Goal: Task Accomplishment & Management: Use online tool/utility

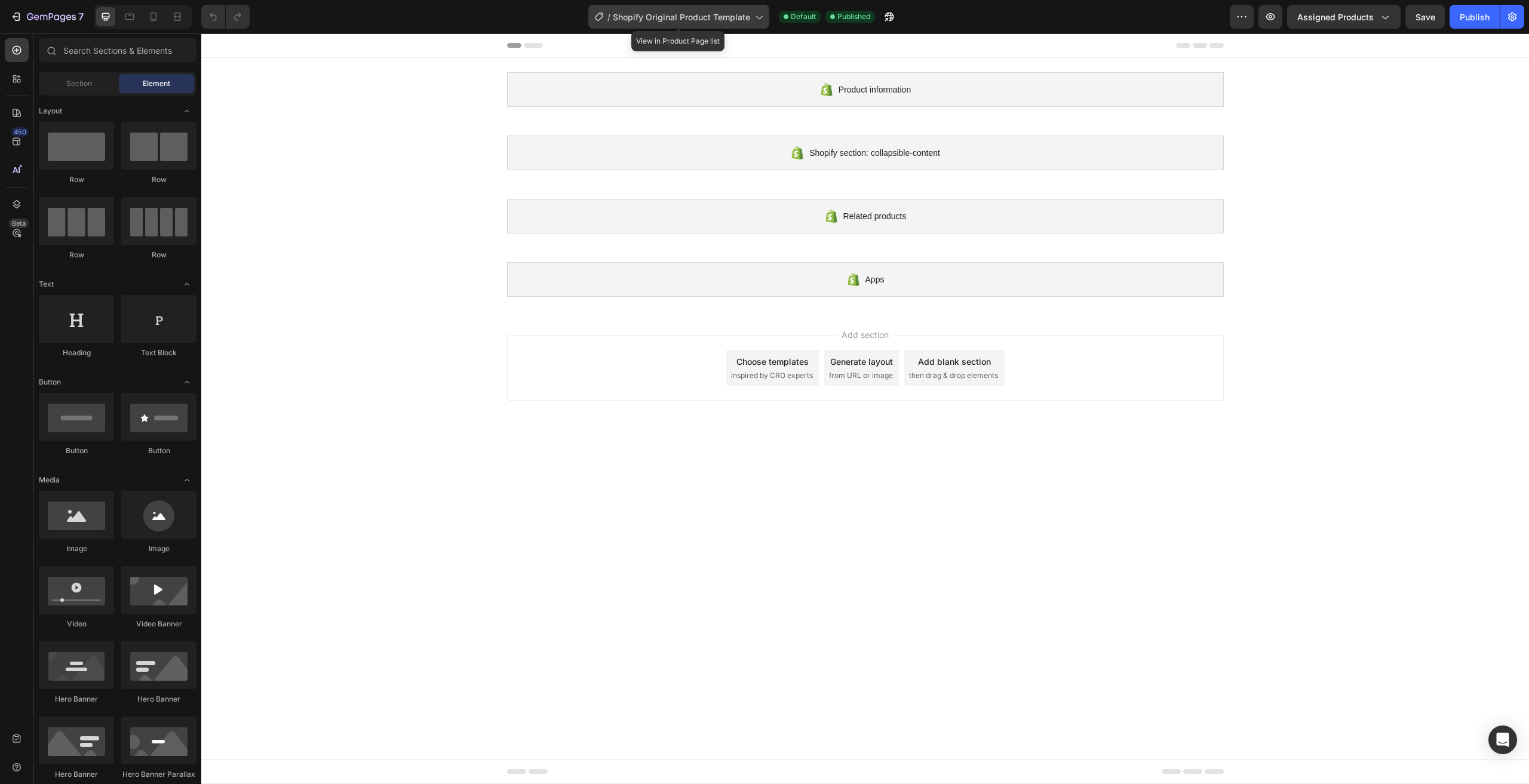
click at [751, 15] on div "/ Shopify Original Product Template" at bounding box center [679, 16] width 181 height 24
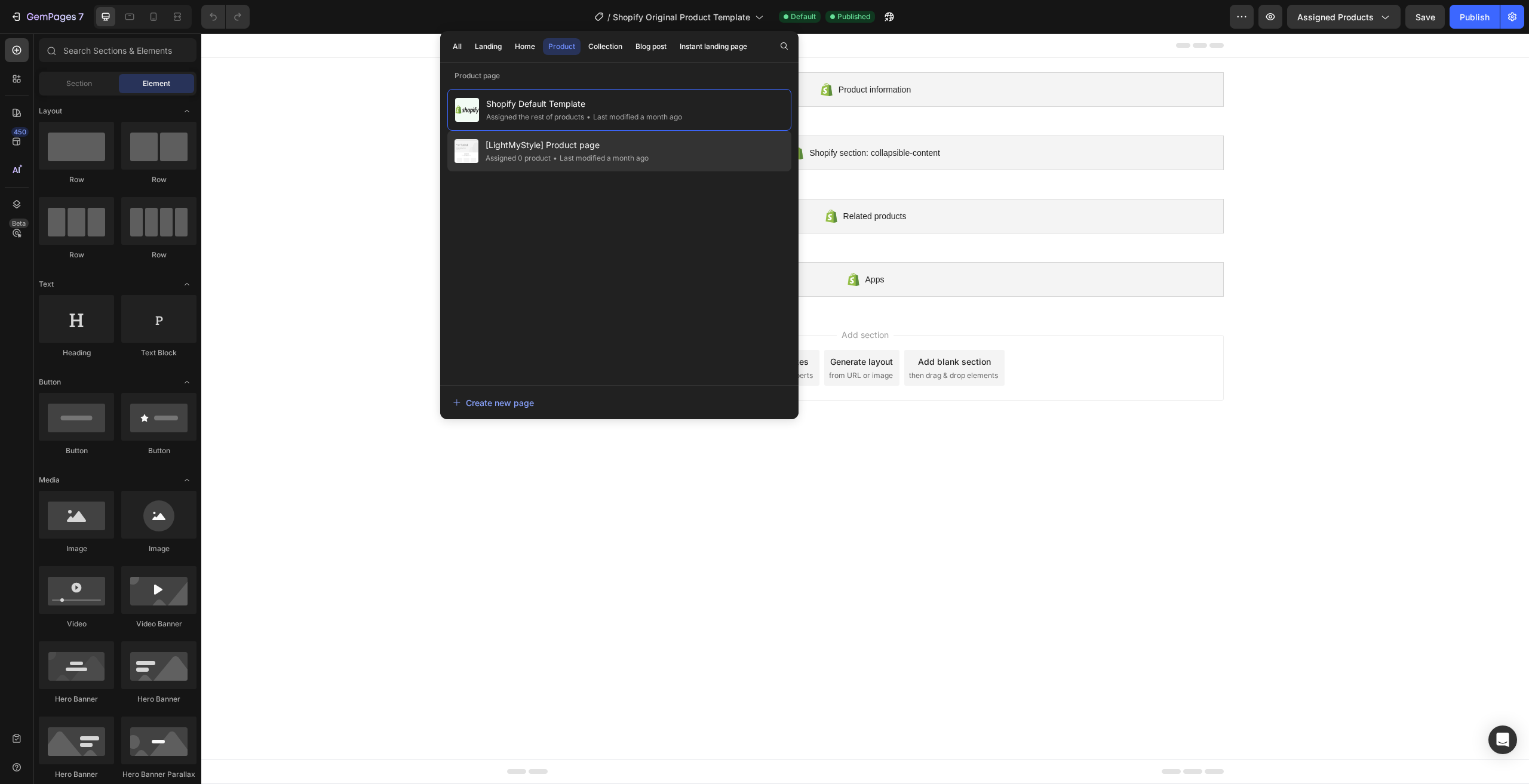
click at [631, 143] on span "[LightMyStyle] Product page" at bounding box center [567, 145] width 163 height 14
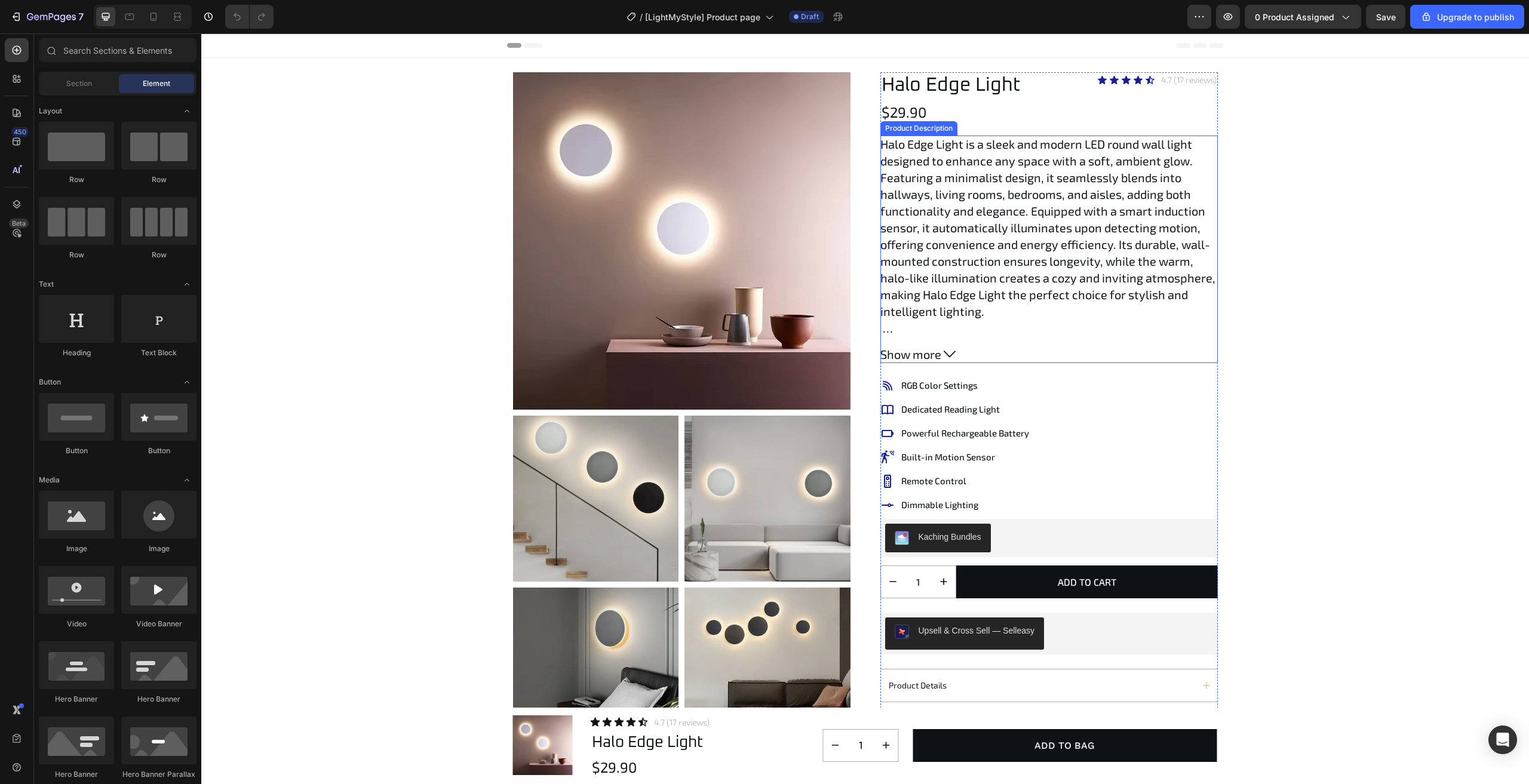
click at [1002, 257] on p "Halo Edge Light is a sleek and modern LED round wall light designed to enhance …" at bounding box center [1048, 227] width 335 height 181
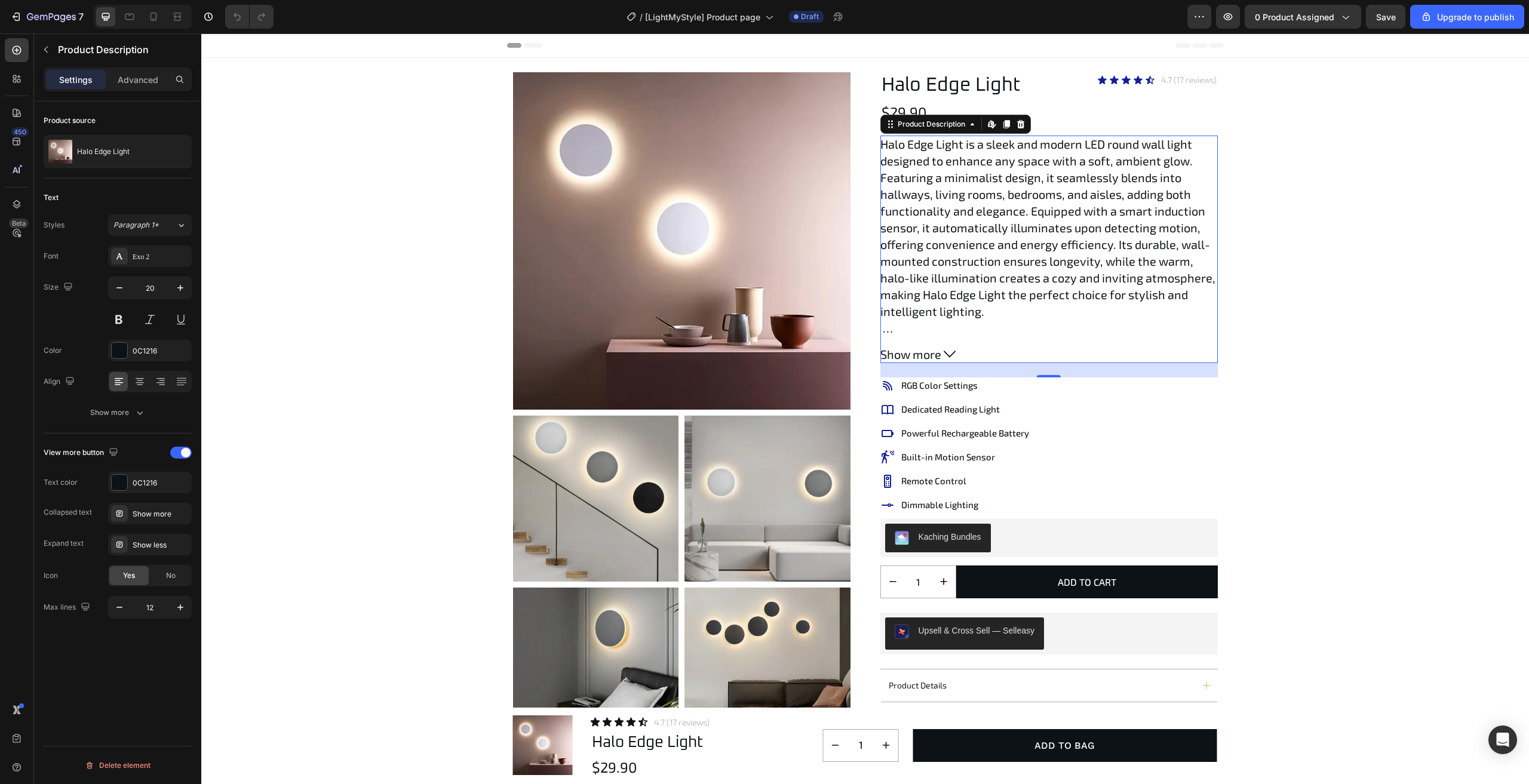
click at [978, 224] on p "Halo Edge Light is a sleek and modern LED round wall light designed to enhance …" at bounding box center [1048, 227] width 335 height 181
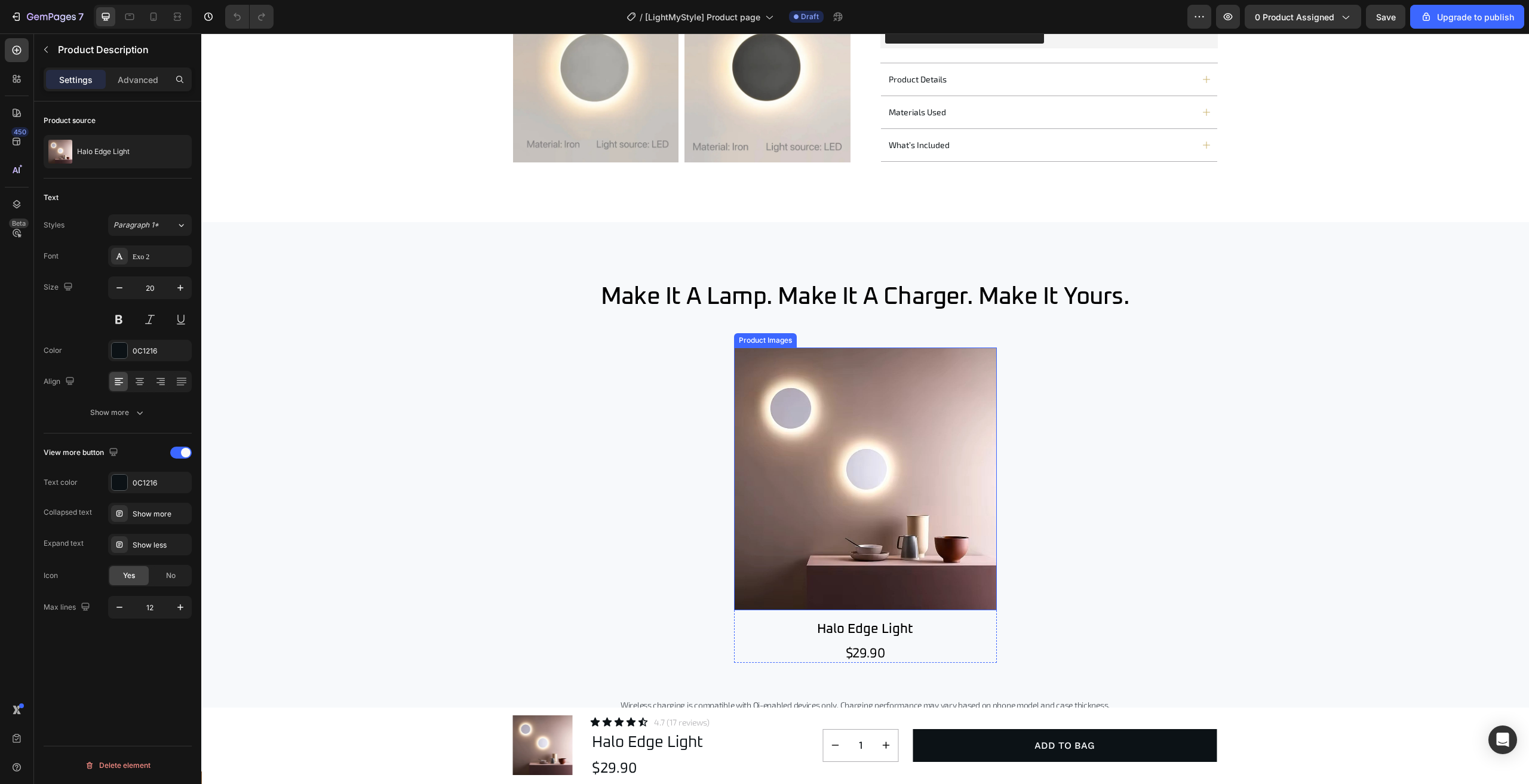
scroll to position [1134, 0]
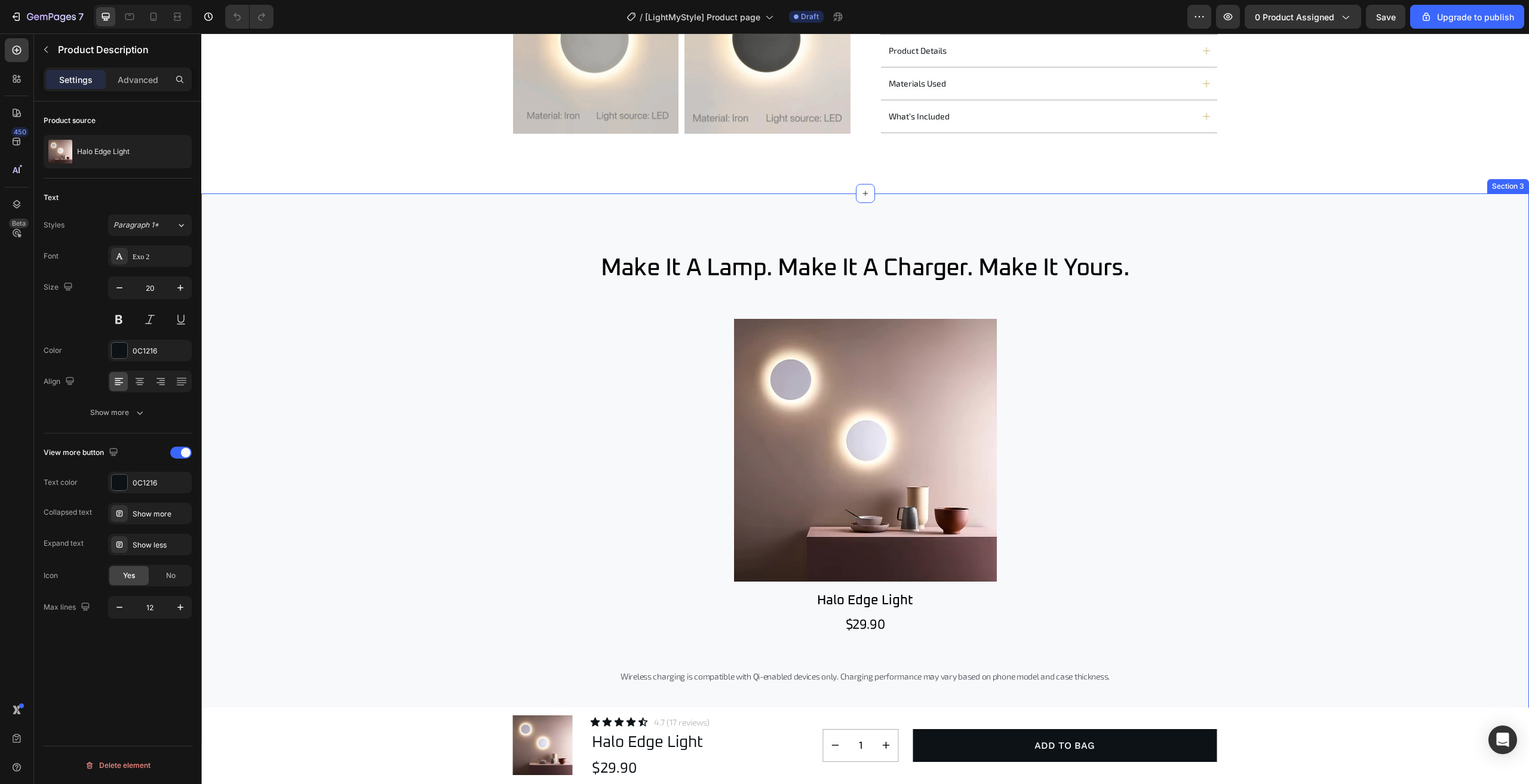
click at [601, 414] on div "make it a lamp. make it a charger. make it yours. Heading Product Images halo e…" at bounding box center [866, 468] width 1280 height 430
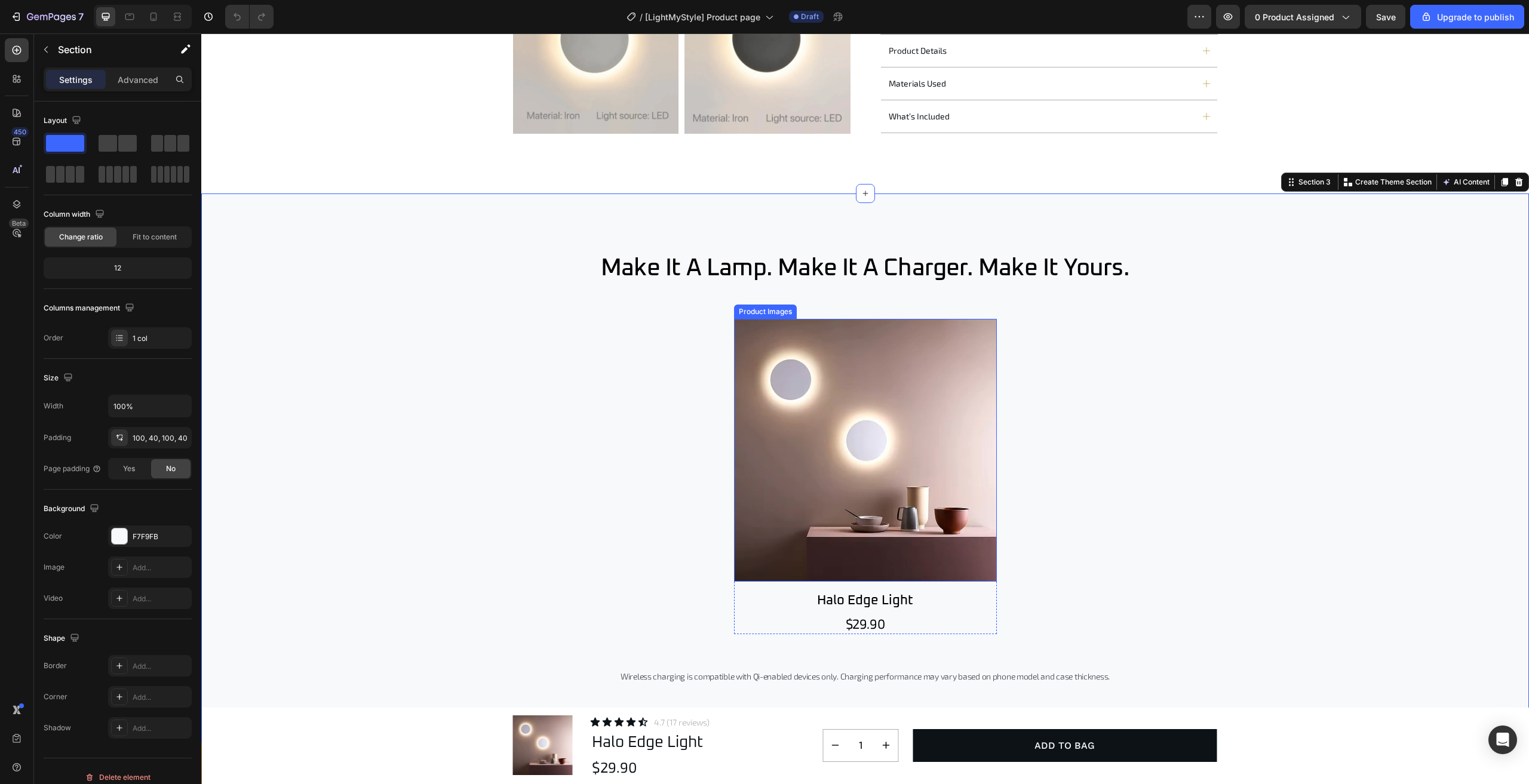
click at [877, 495] on img at bounding box center [866, 451] width 263 height 263
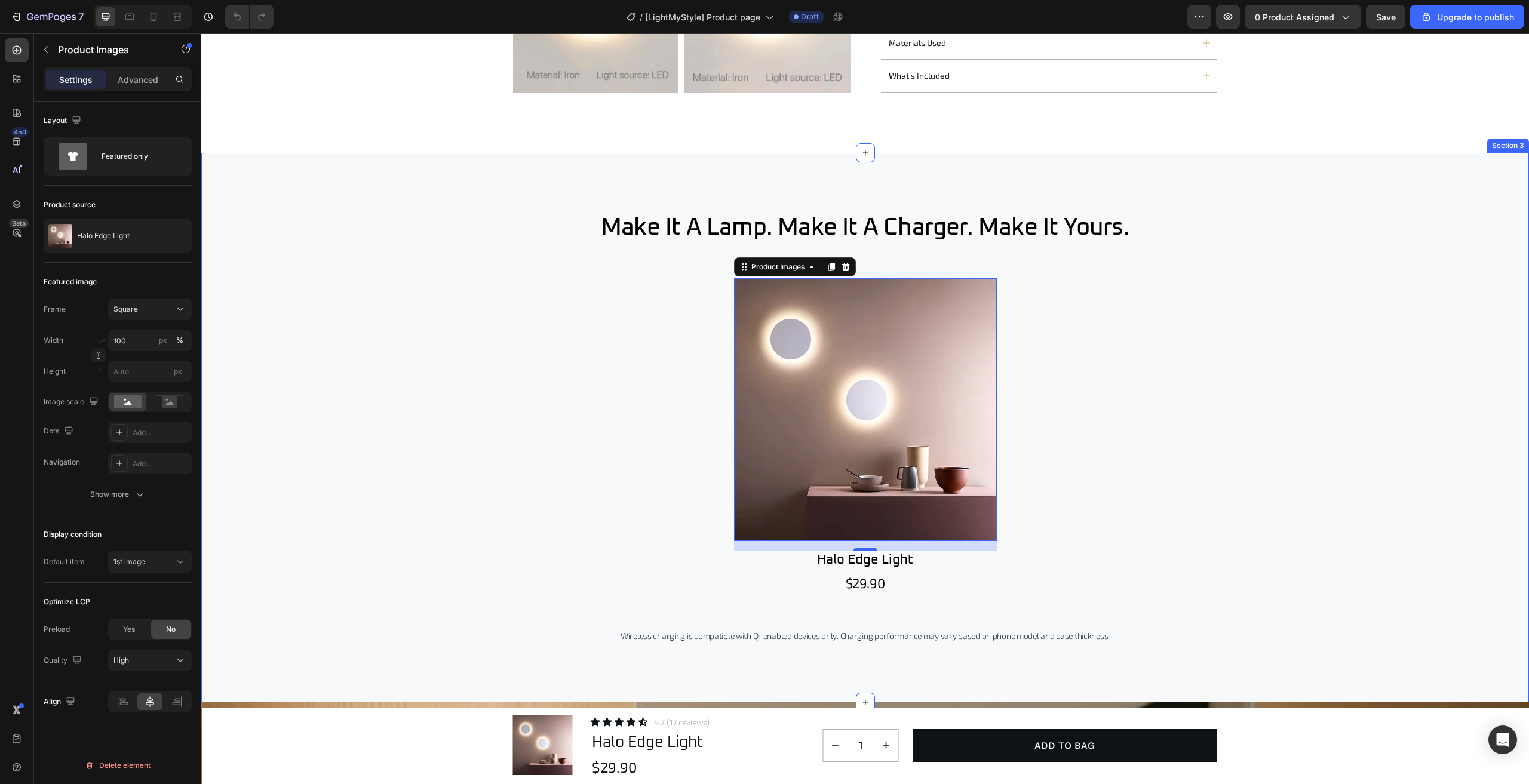
scroll to position [1194, 0]
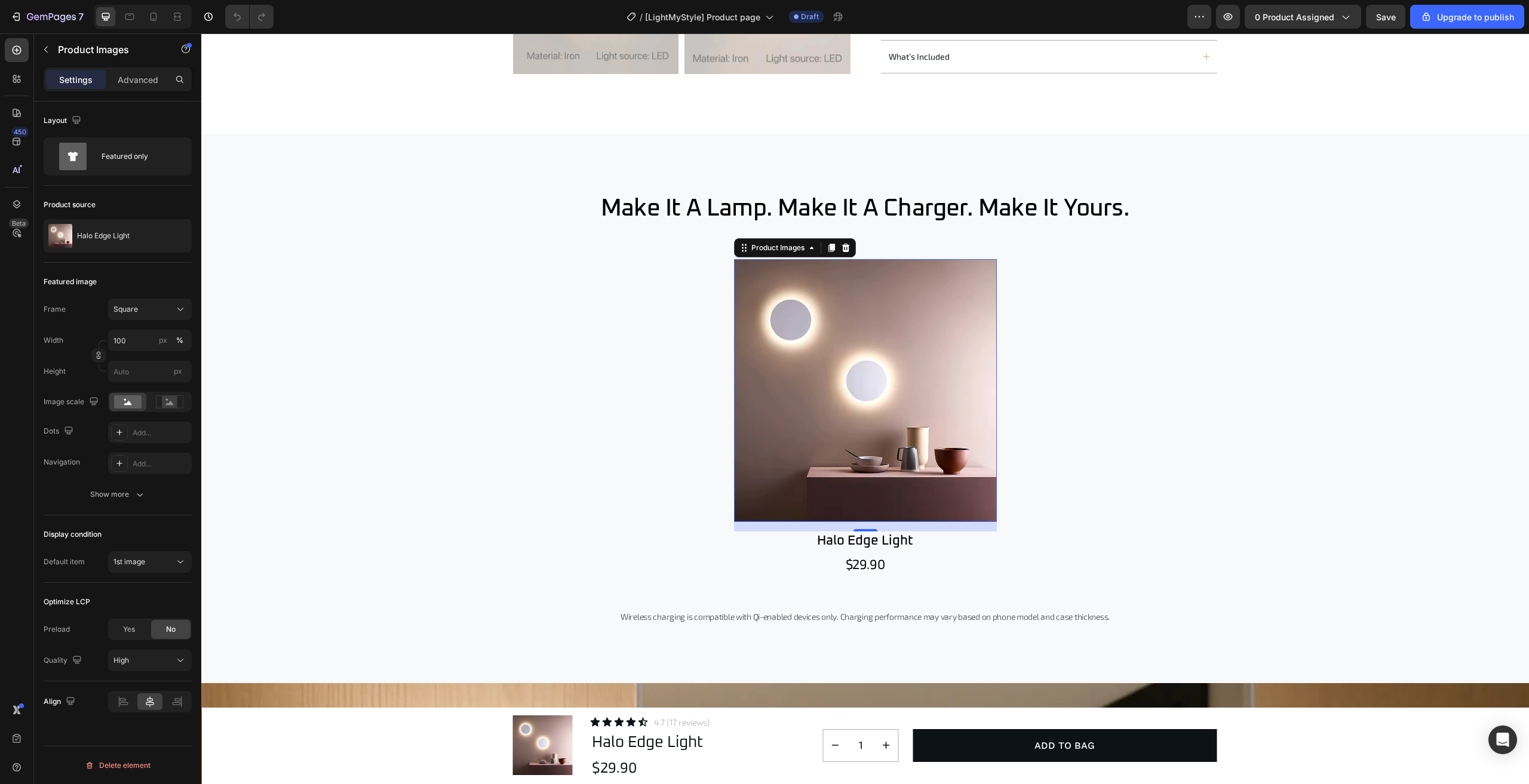
click at [826, 390] on img at bounding box center [866, 391] width 263 height 263
click at [69, 235] on img at bounding box center [60, 236] width 24 height 24
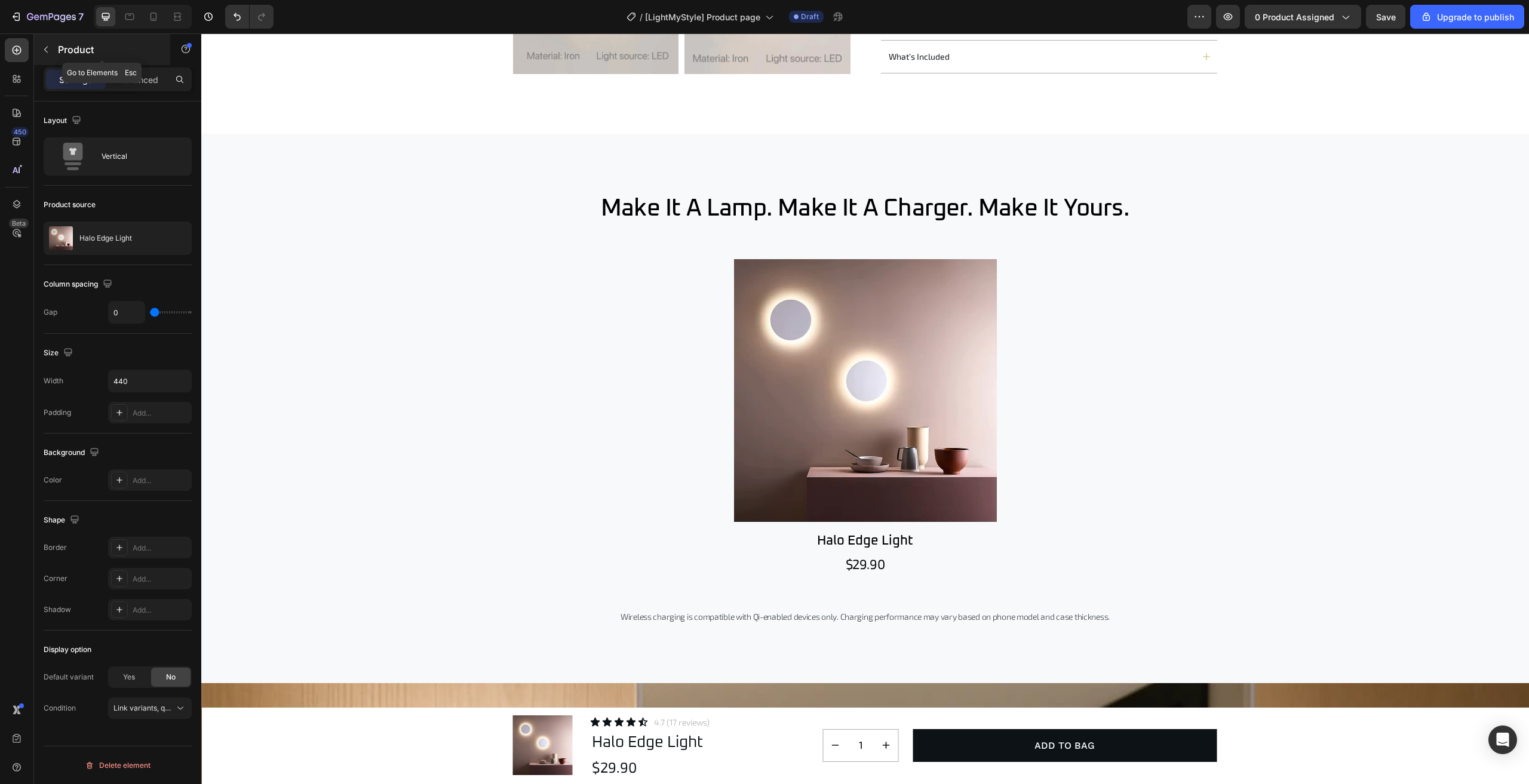
click at [55, 52] on div "Product" at bounding box center [102, 49] width 136 height 31
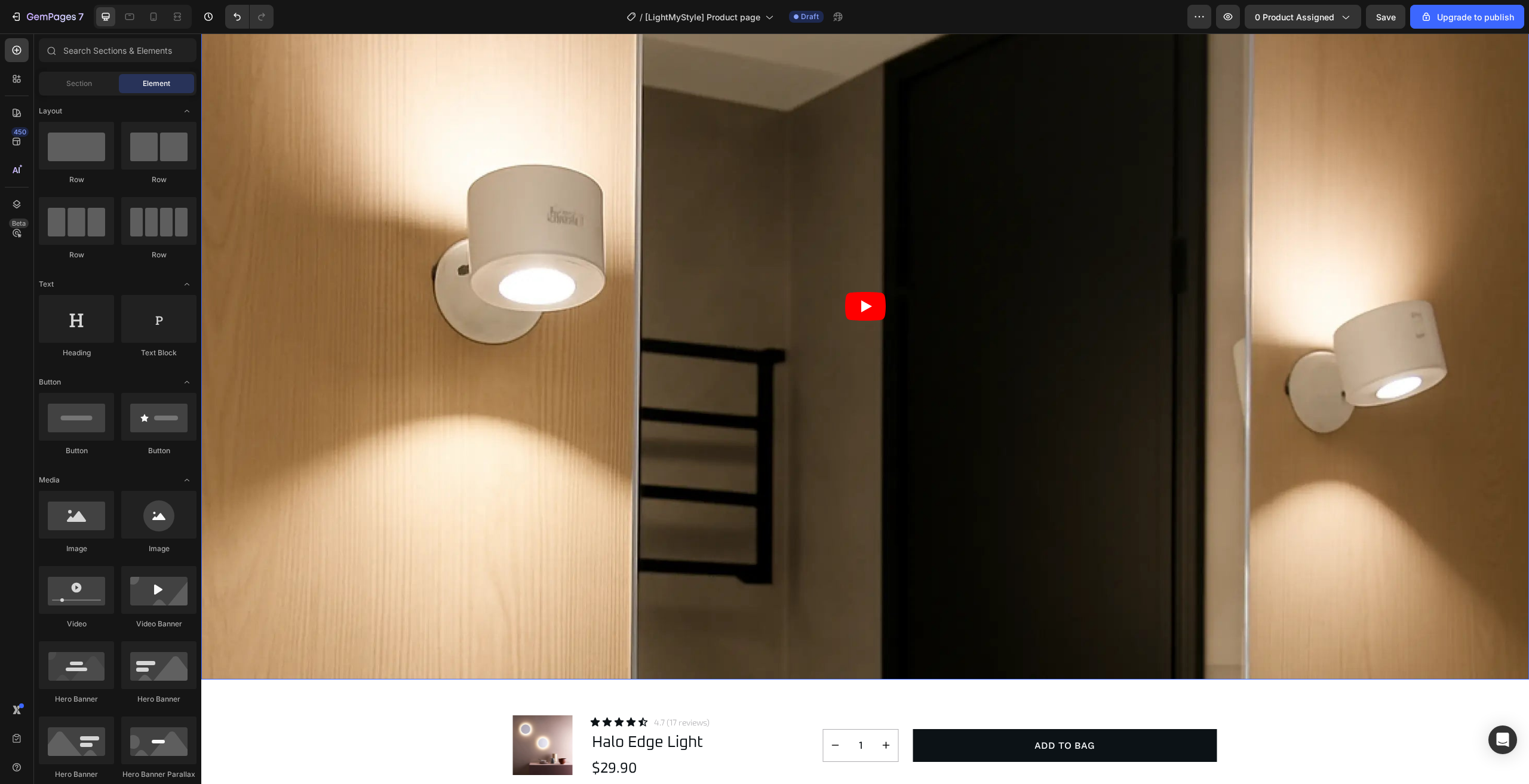
scroll to position [1971, 0]
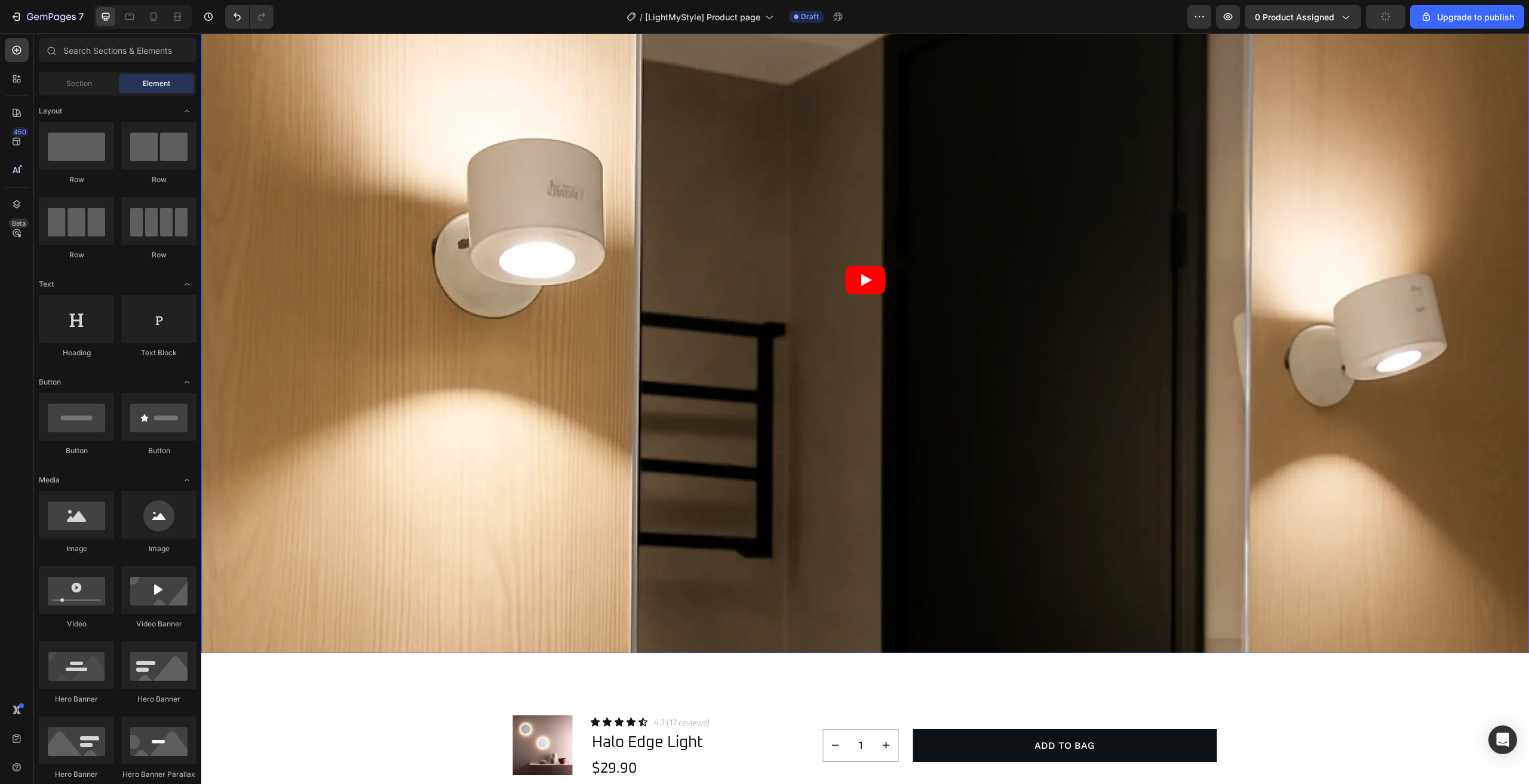
click at [760, 308] on article at bounding box center [865, 280] width 1328 height 746
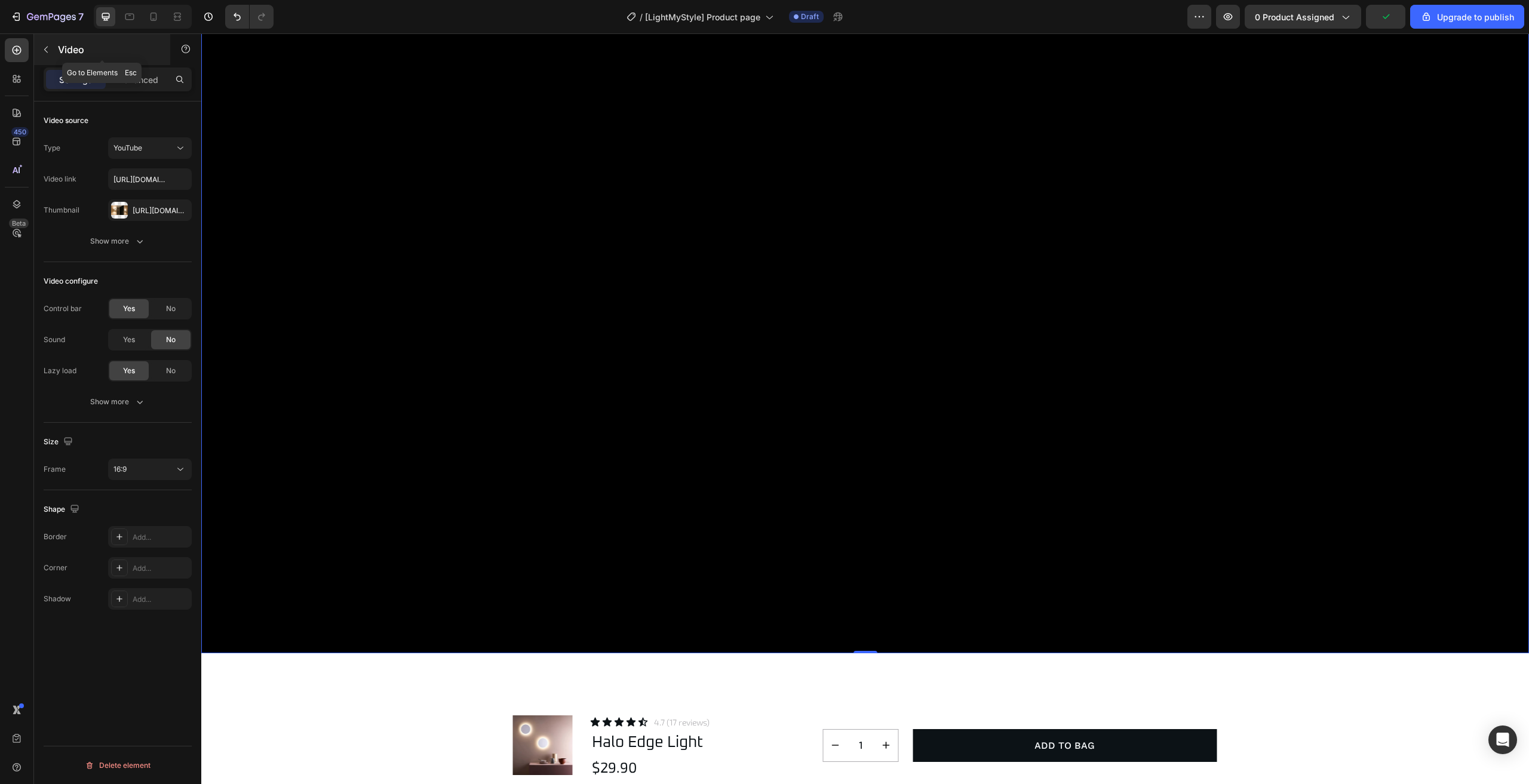
click at [49, 52] on icon "button" at bounding box center [46, 49] width 10 height 10
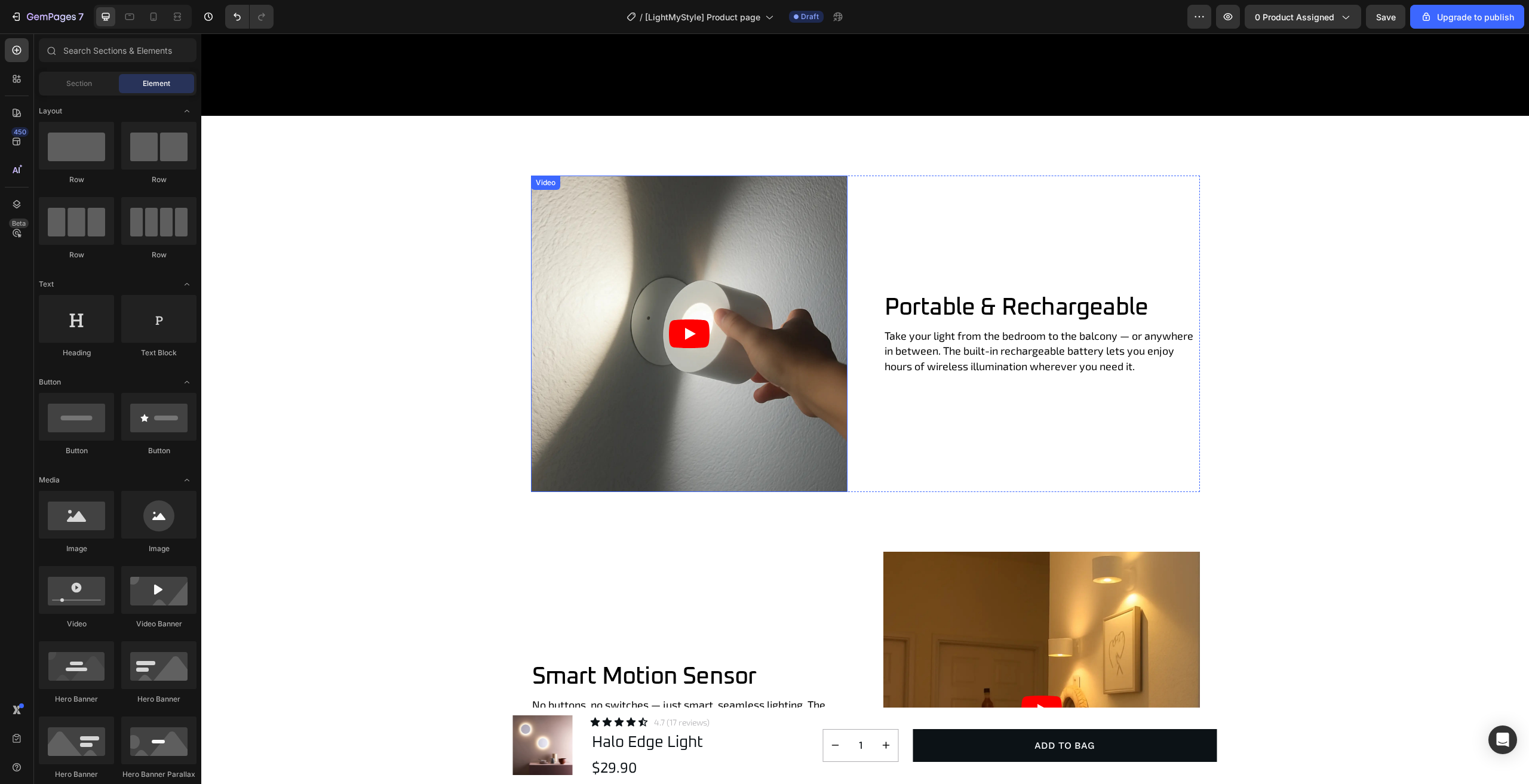
scroll to position [2270, 0]
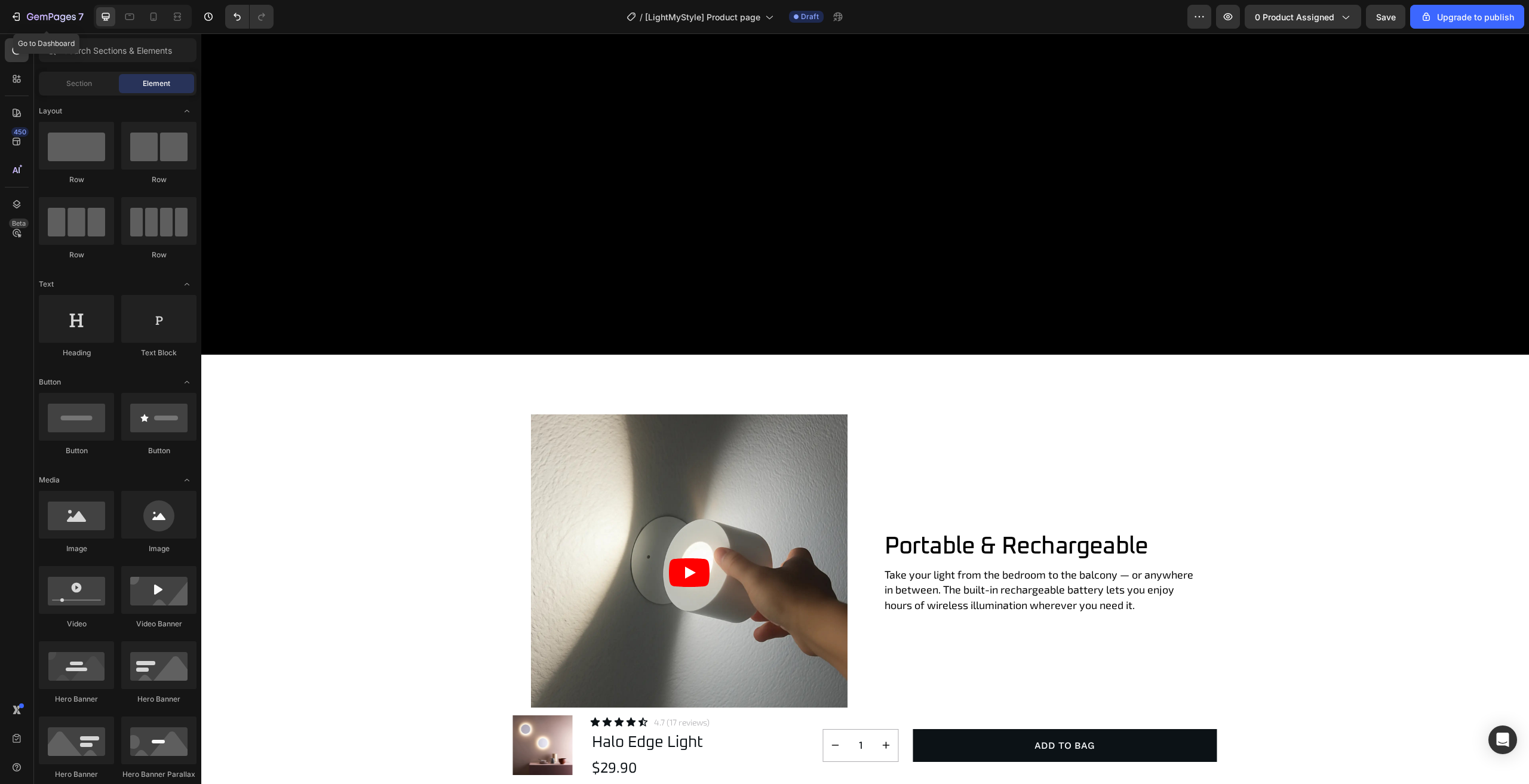
drag, startPoint x: 15, startPoint y: 10, endPoint x: 507, endPoint y: 16, distance: 492.0
click at [516, 12] on div "/ [LightMyStyle] Product page Draft" at bounding box center [735, 16] width 904 height 24
click at [13, 13] on icon "button" at bounding box center [15, 16] width 12 height 12
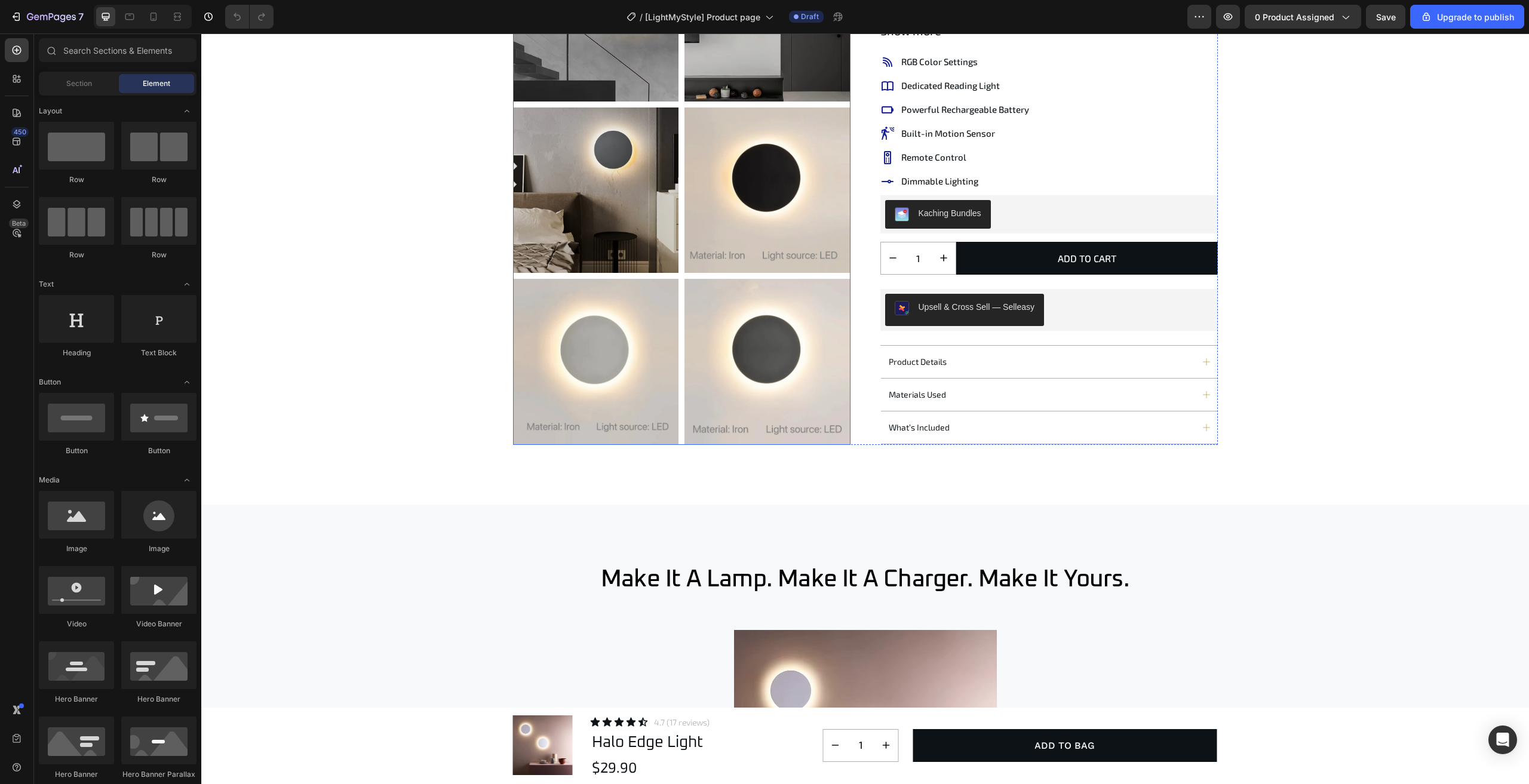
scroll to position [896, 0]
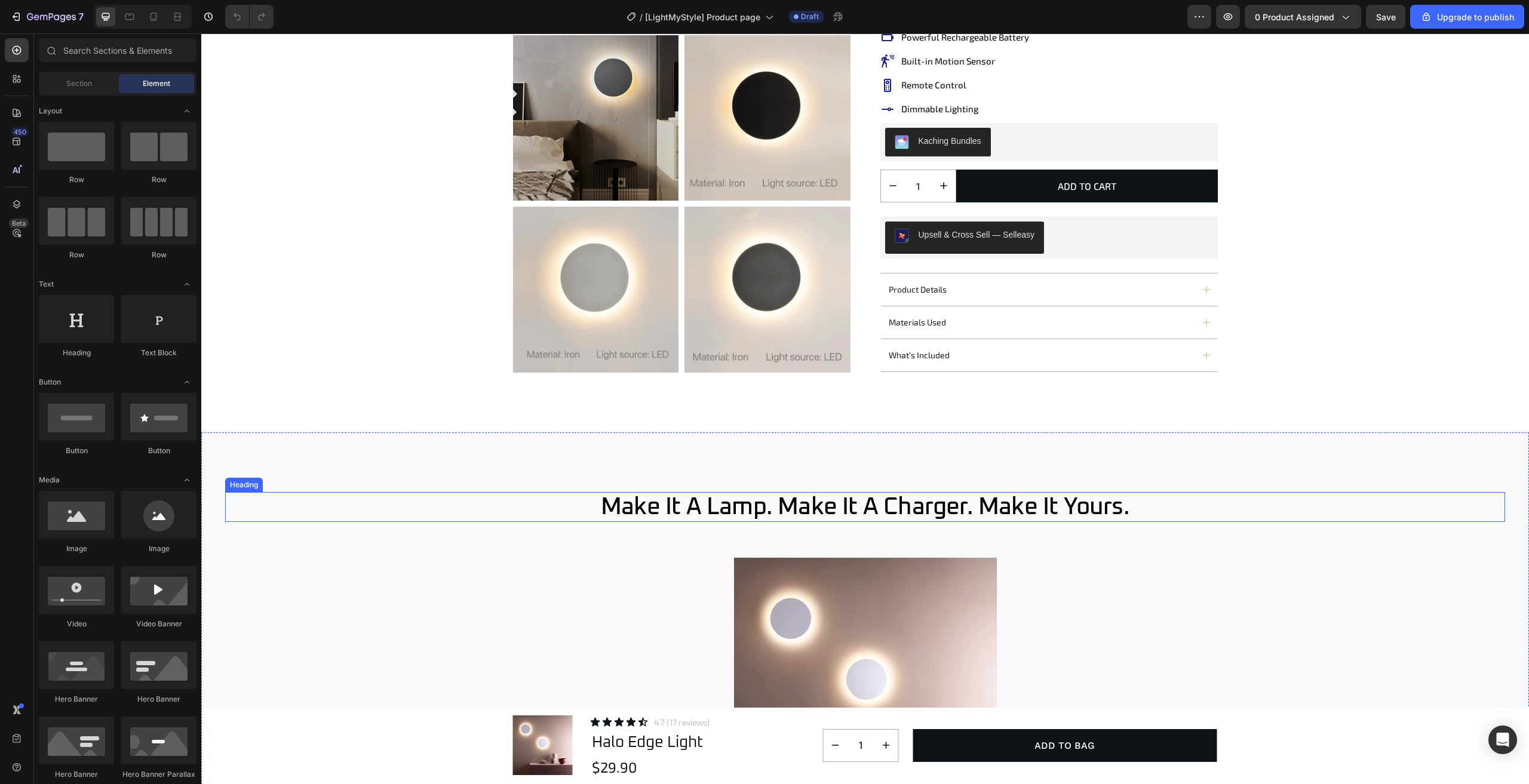
click at [714, 502] on h2 "make it a lamp. make it a charger. make it yours." at bounding box center [866, 507] width 1280 height 30
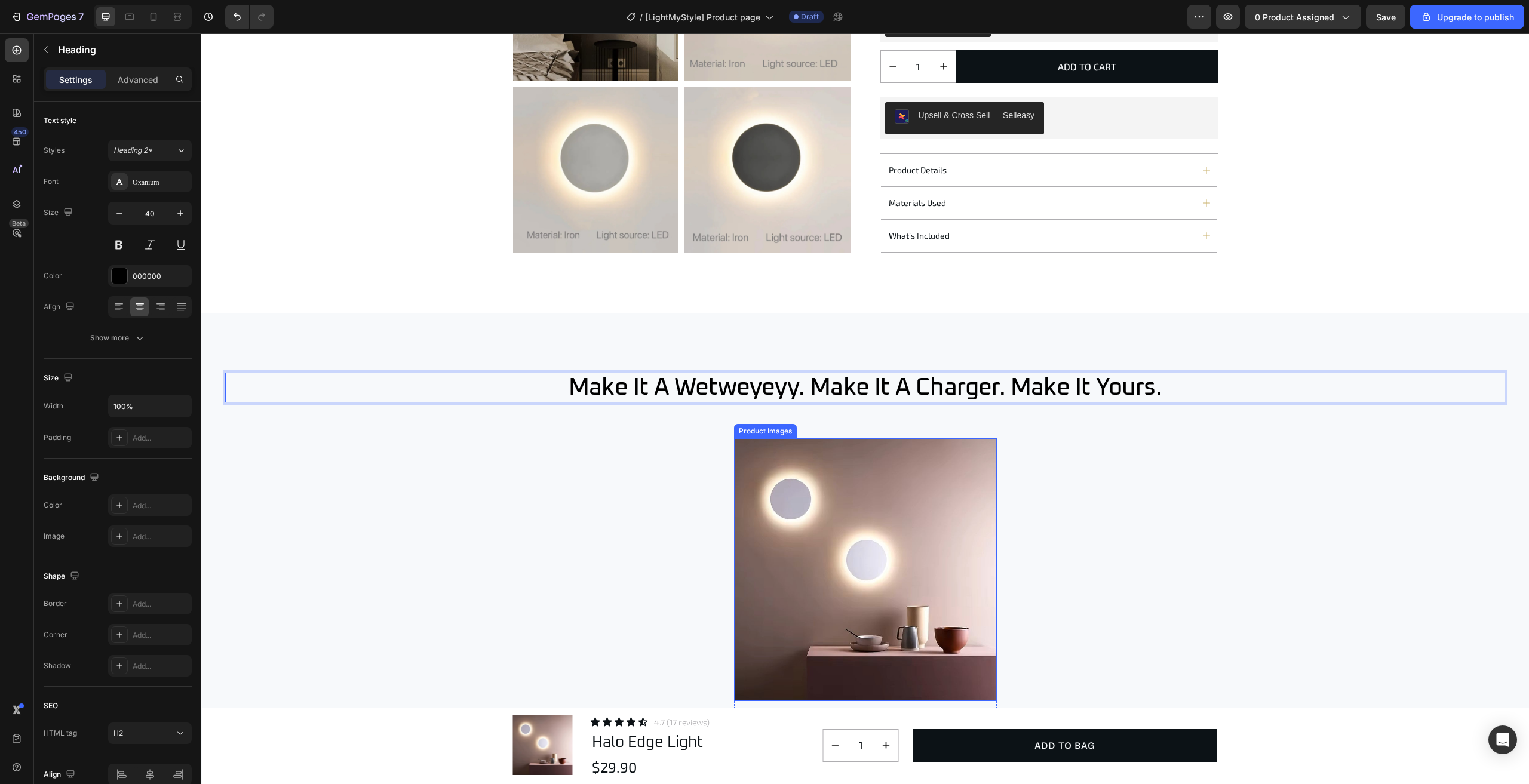
scroll to position [1194, 0]
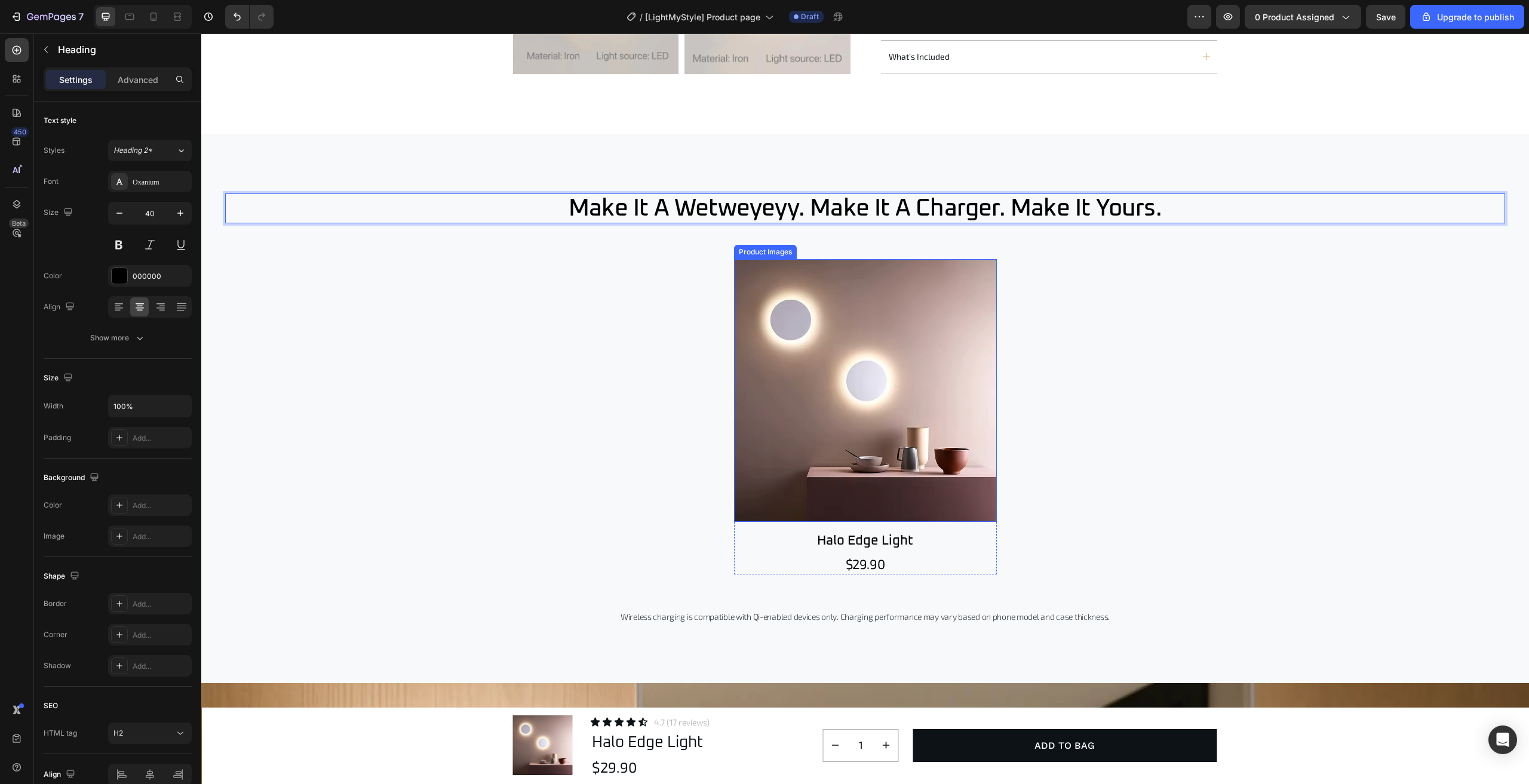
click at [828, 400] on img at bounding box center [866, 391] width 263 height 263
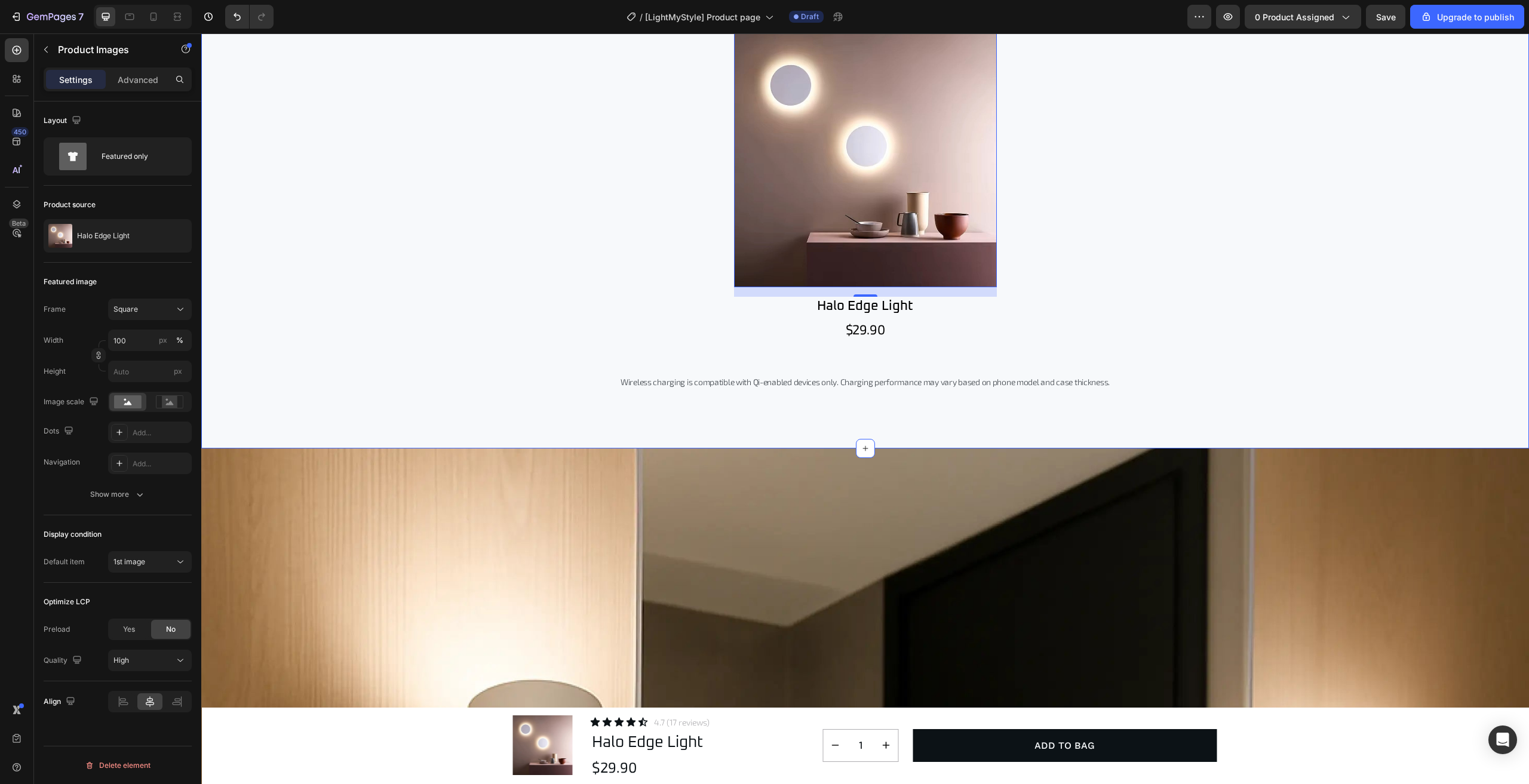
scroll to position [1493, 0]
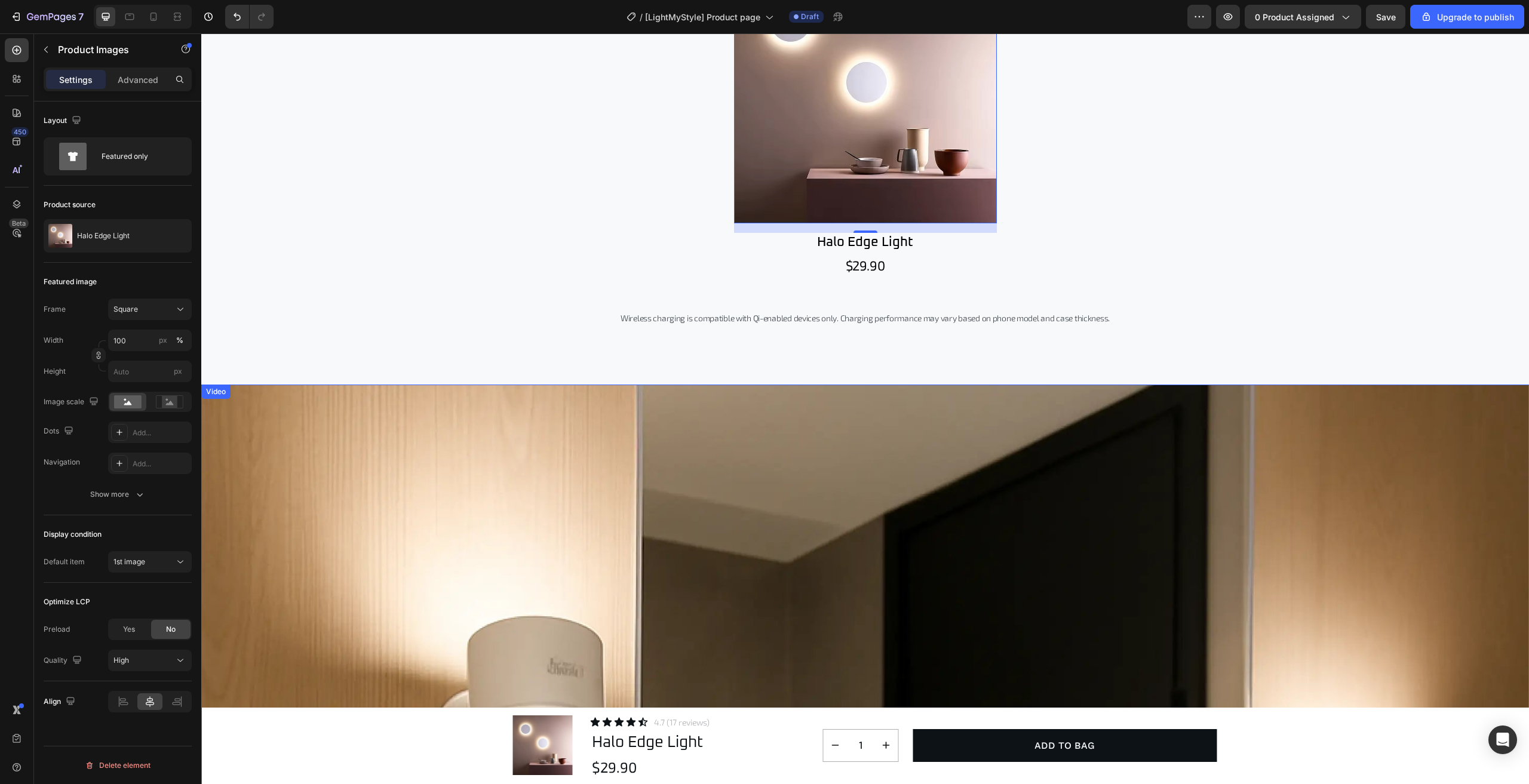
click at [647, 543] on article at bounding box center [865, 757] width 1328 height 746
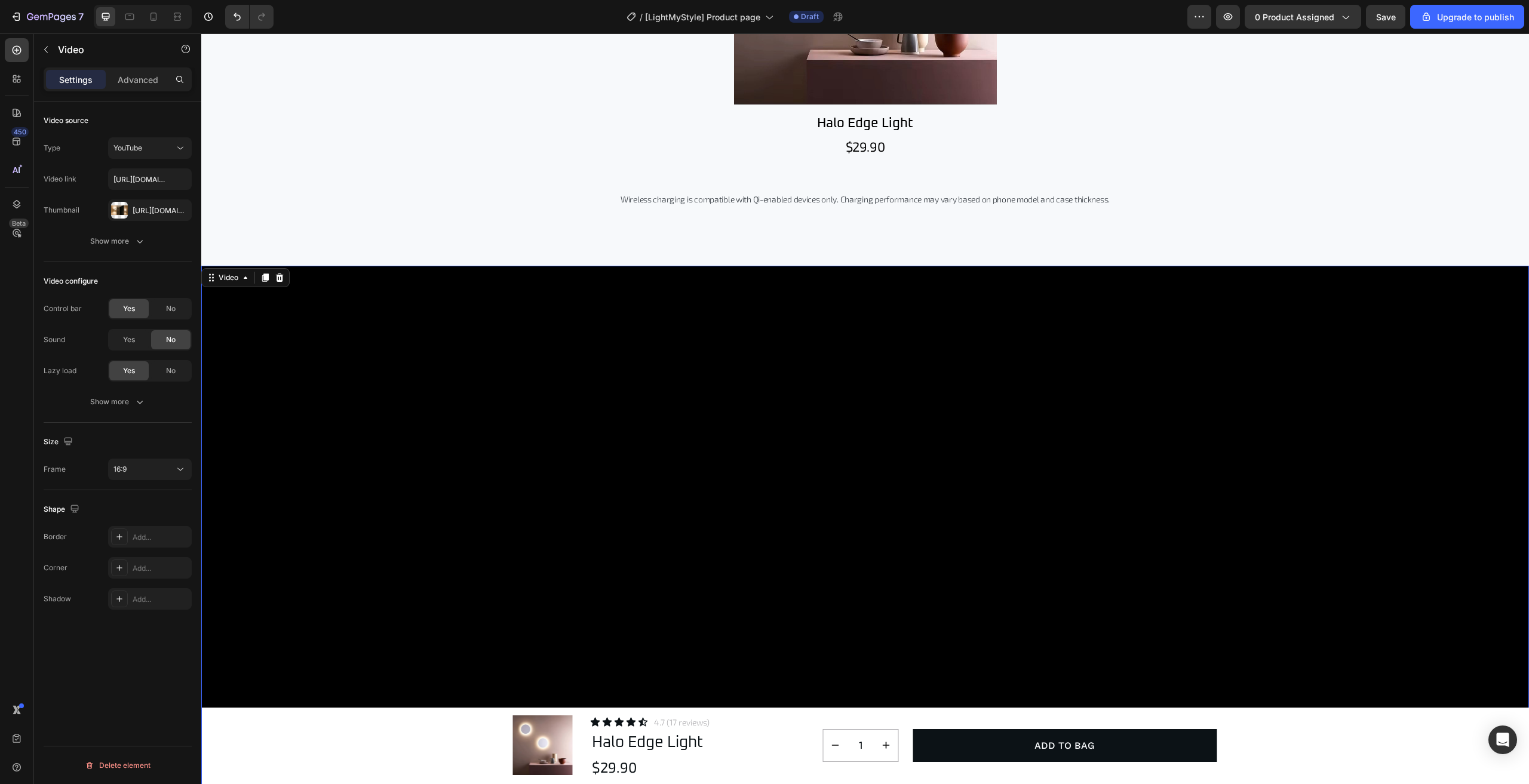
scroll to position [1613, 0]
click at [141, 181] on input "[URL][DOMAIN_NAME]" at bounding box center [150, 179] width 84 height 21
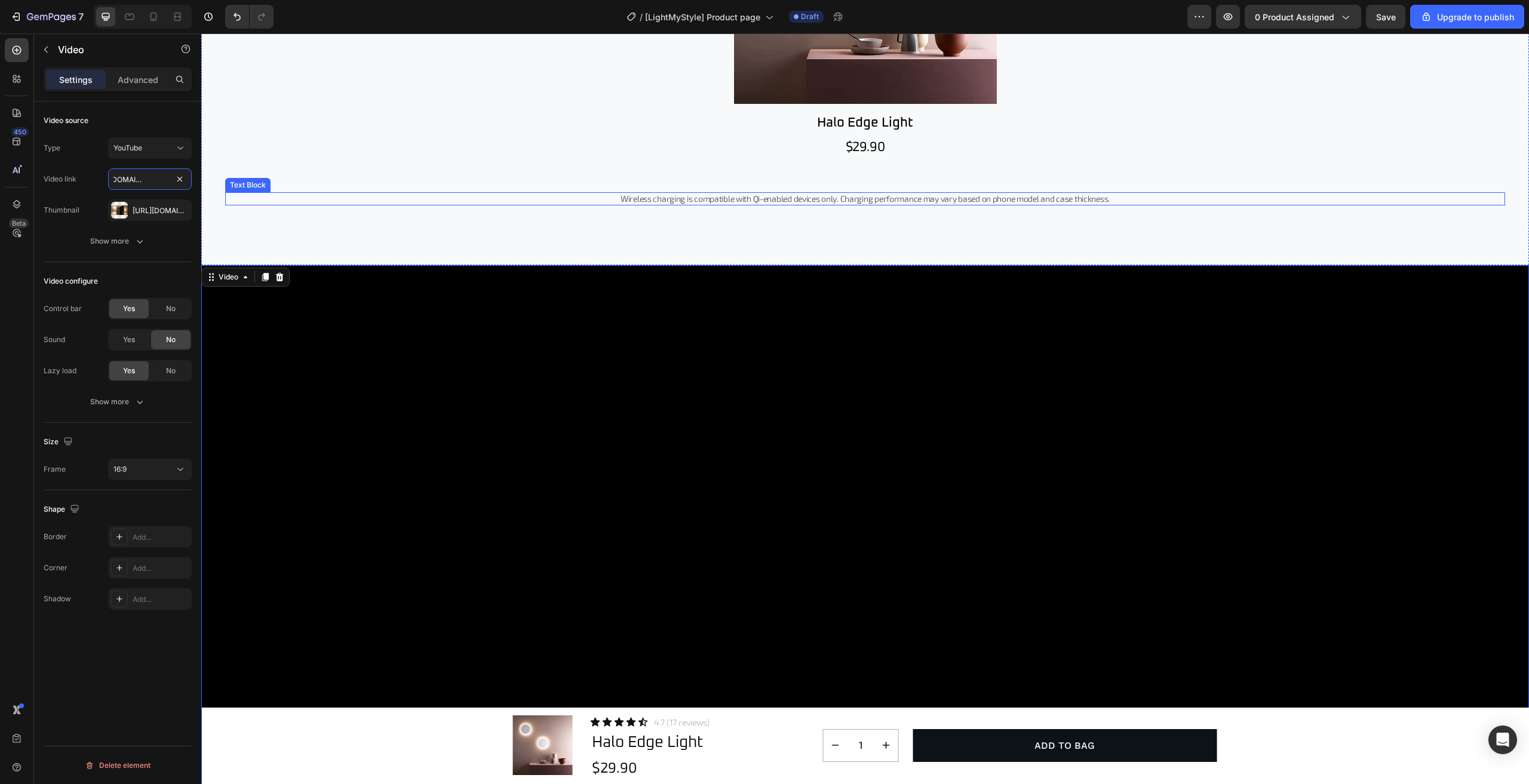
drag, startPoint x: 342, startPoint y: 210, endPoint x: 318, endPoint y: 193, distance: 29.4
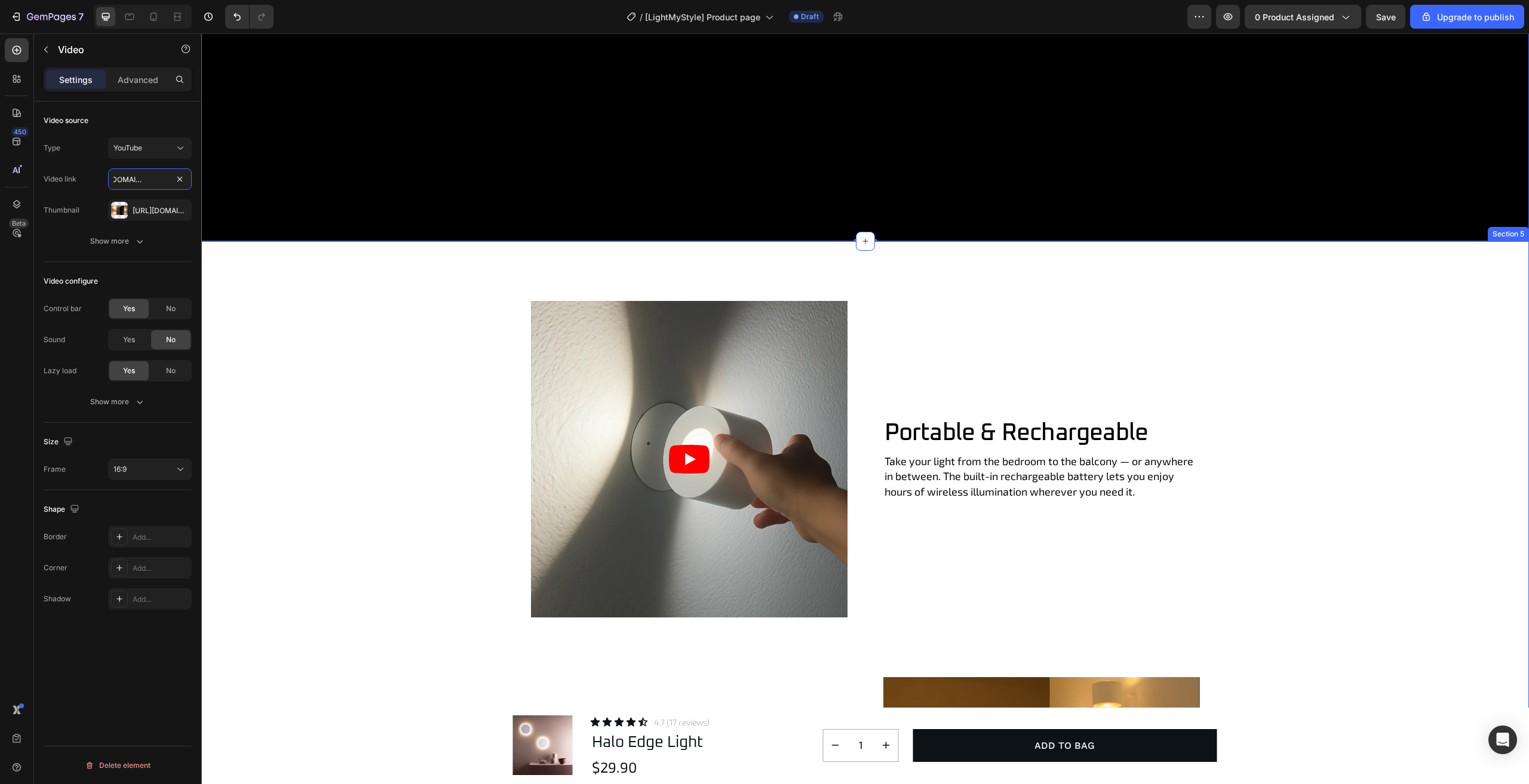
scroll to position [2389, 0]
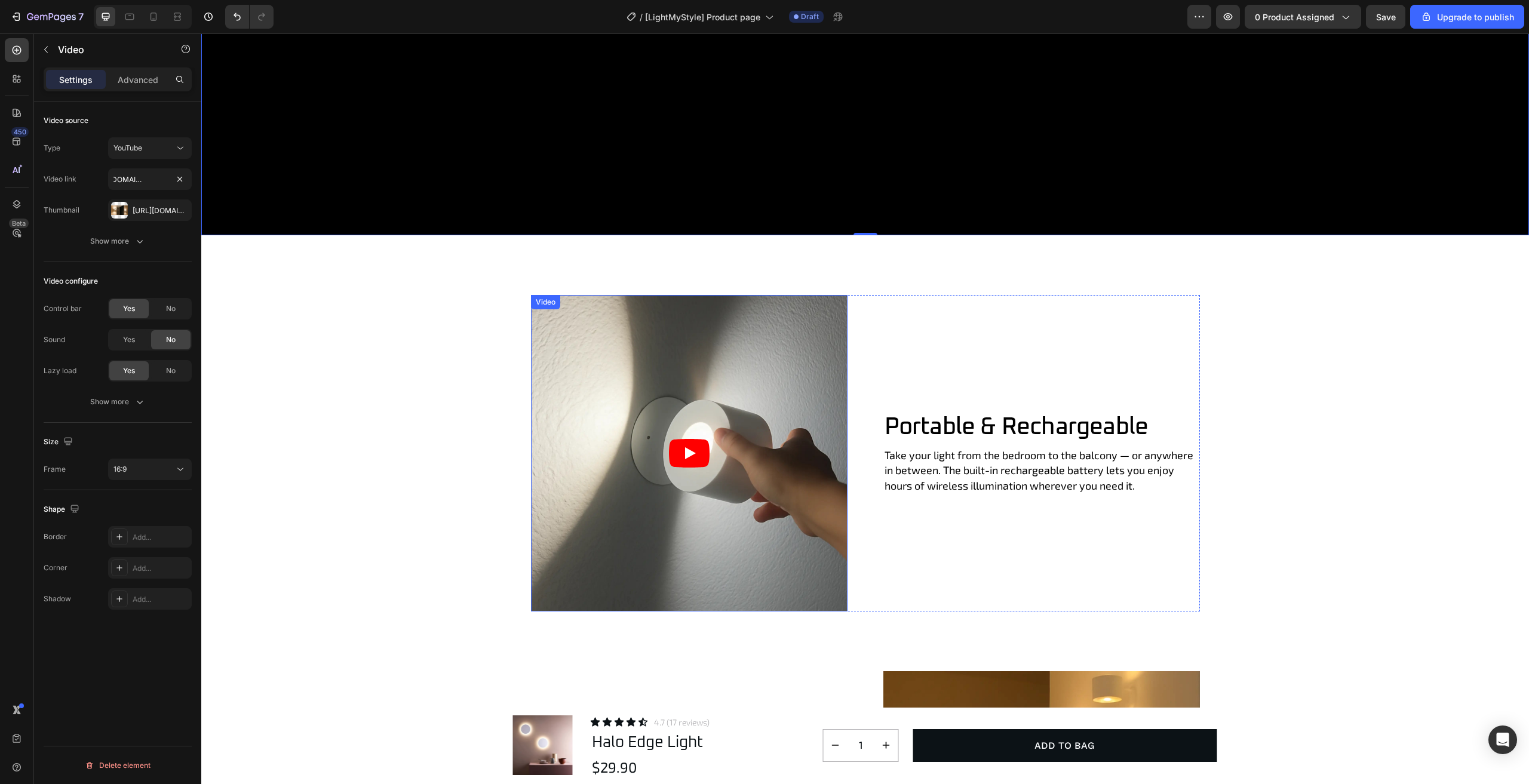
click at [726, 444] on article at bounding box center [689, 453] width 317 height 316
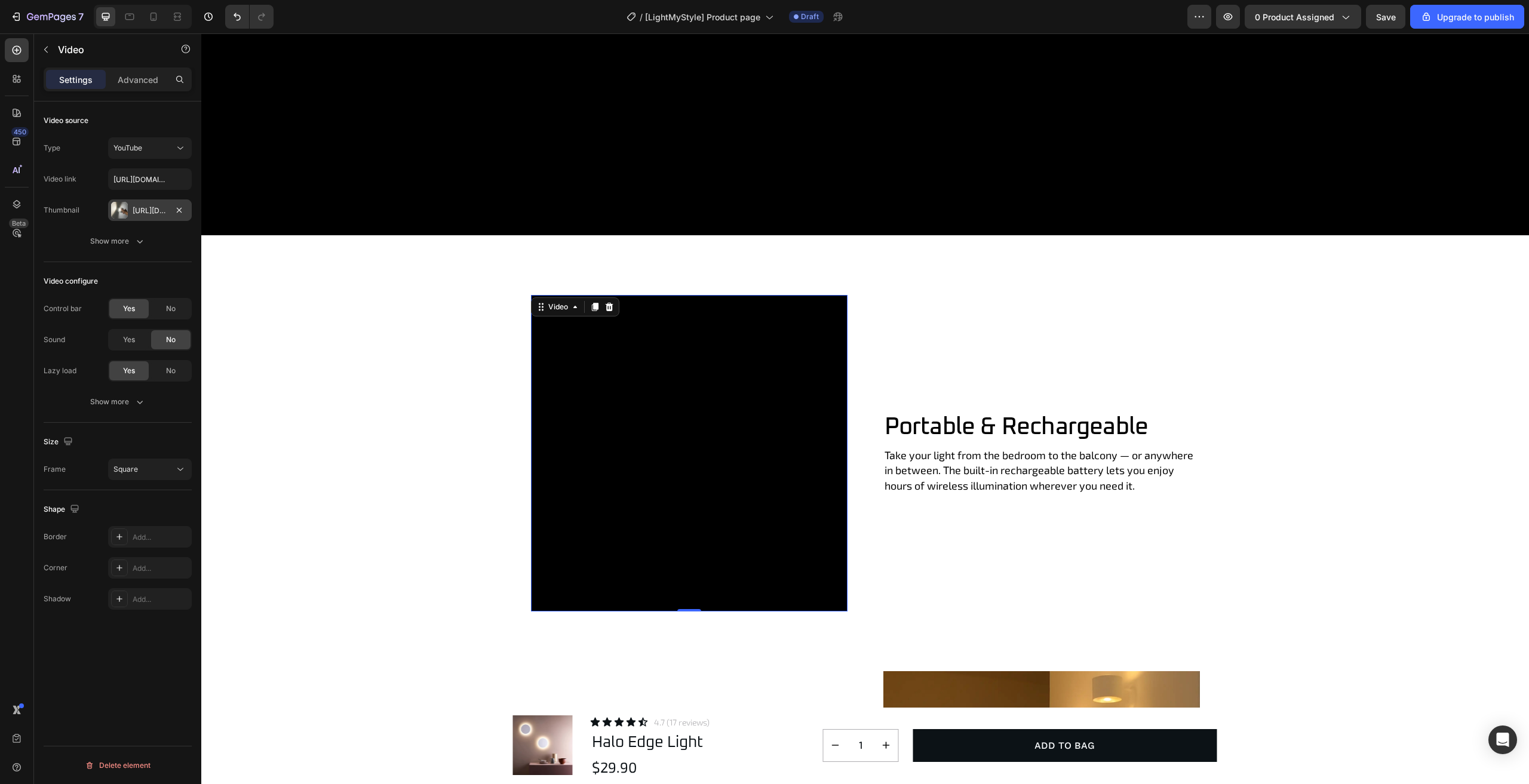
click at [119, 208] on div at bounding box center [119, 210] width 17 height 17
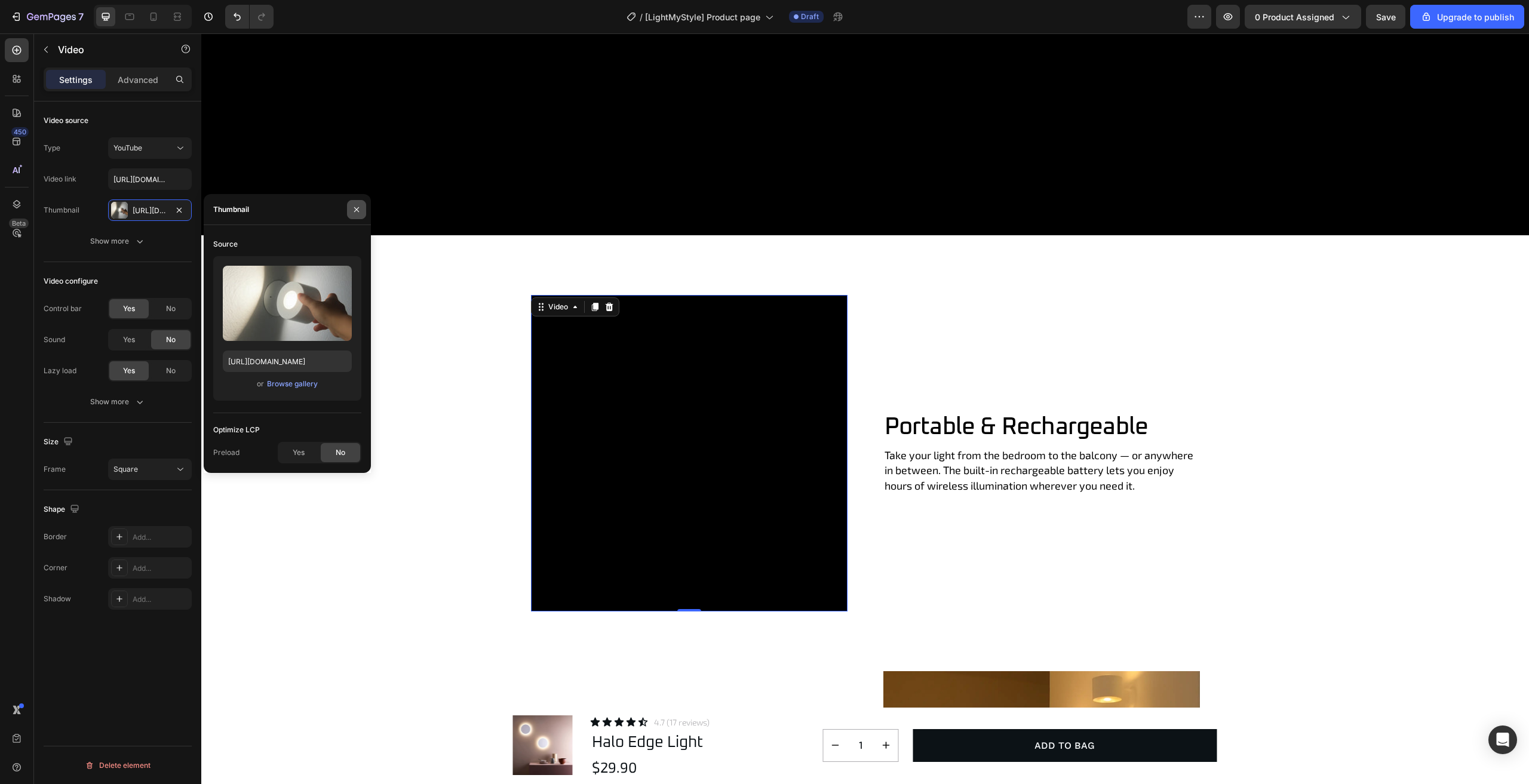
click at [360, 208] on icon "button" at bounding box center [357, 209] width 10 height 10
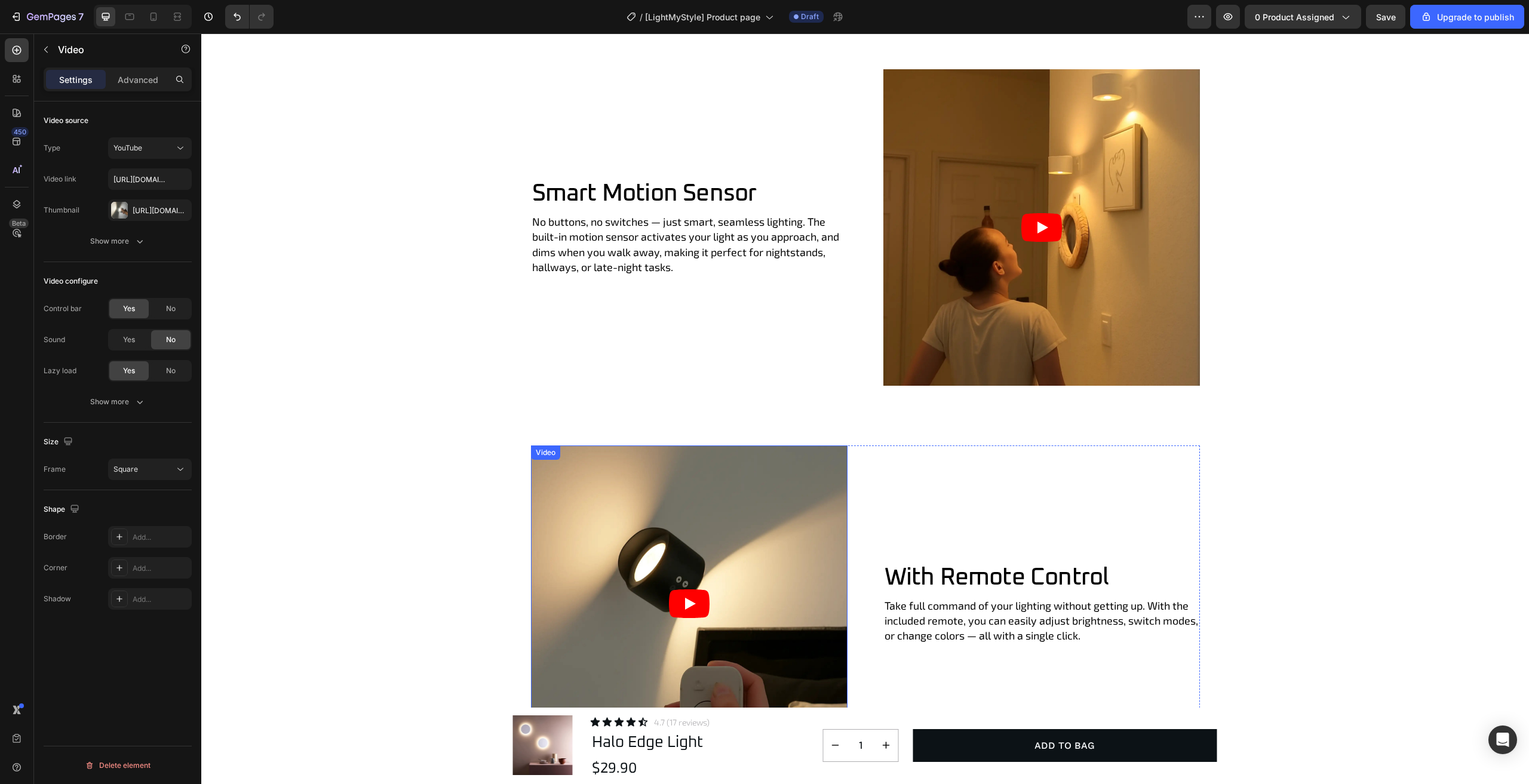
scroll to position [3166, 0]
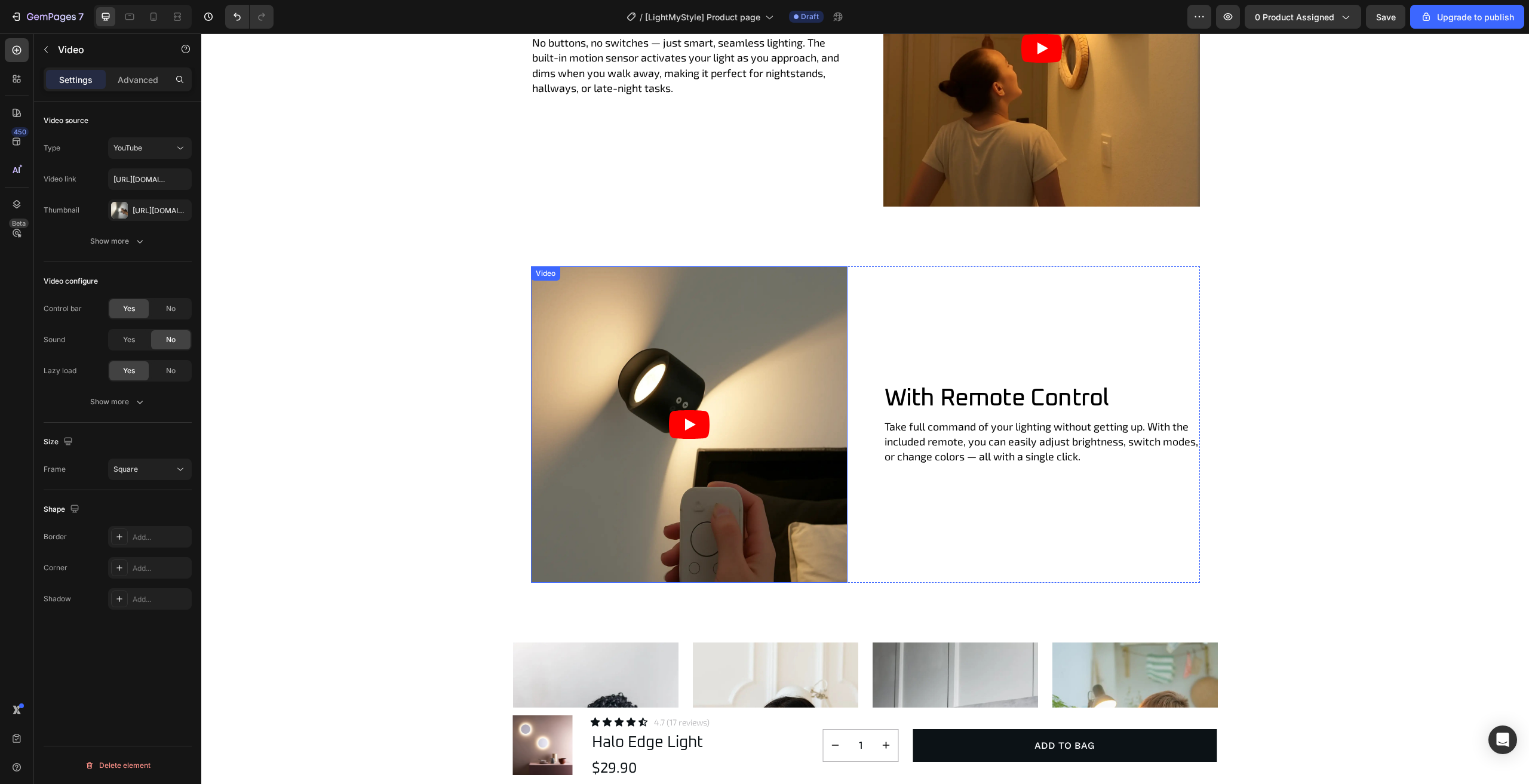
click at [741, 391] on article at bounding box center [689, 425] width 317 height 316
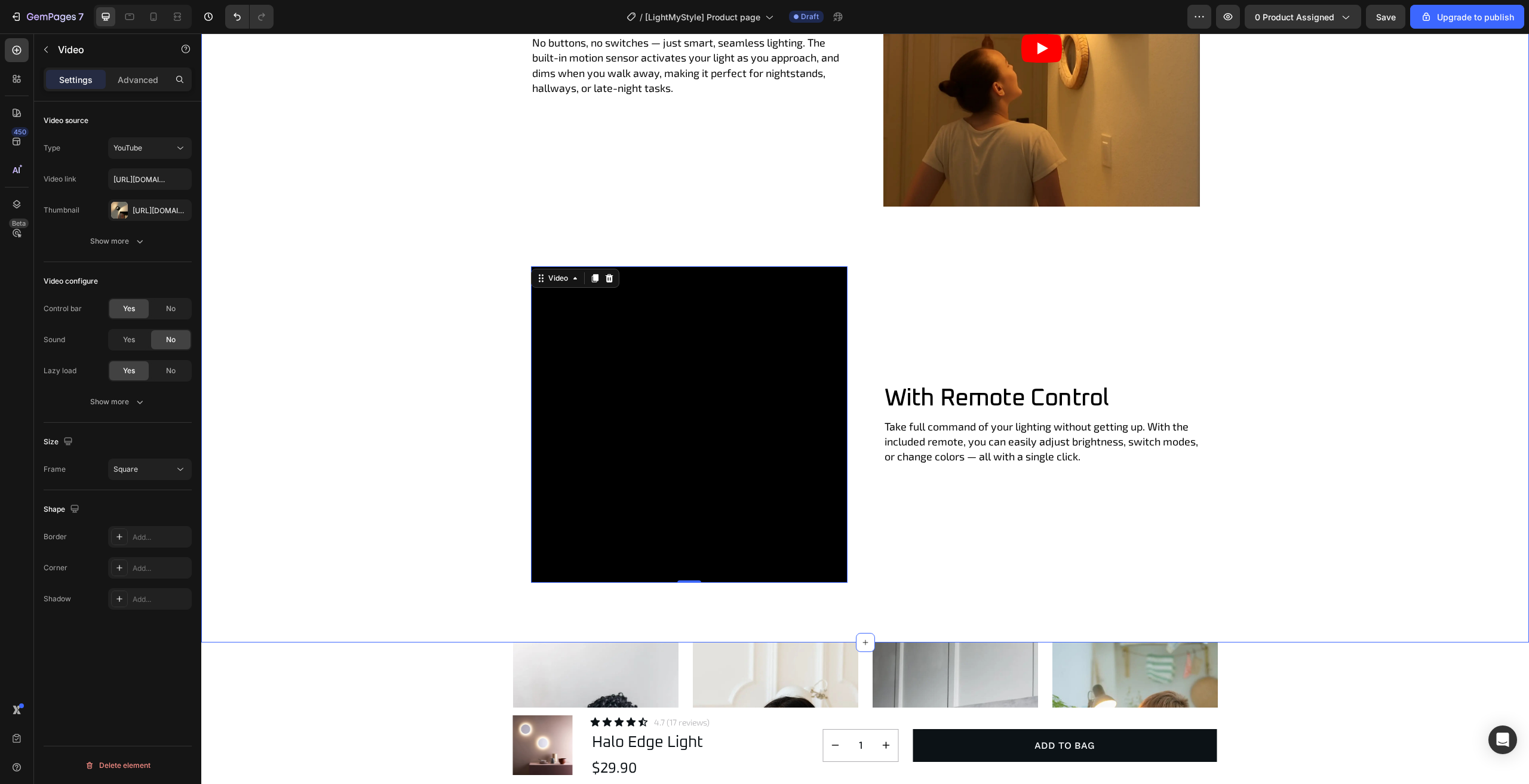
click at [408, 426] on div "Video Portable & Rechargeable Heading Take your light from the bedroom to the b…" at bounding box center [866, 48] width 1280 height 1069
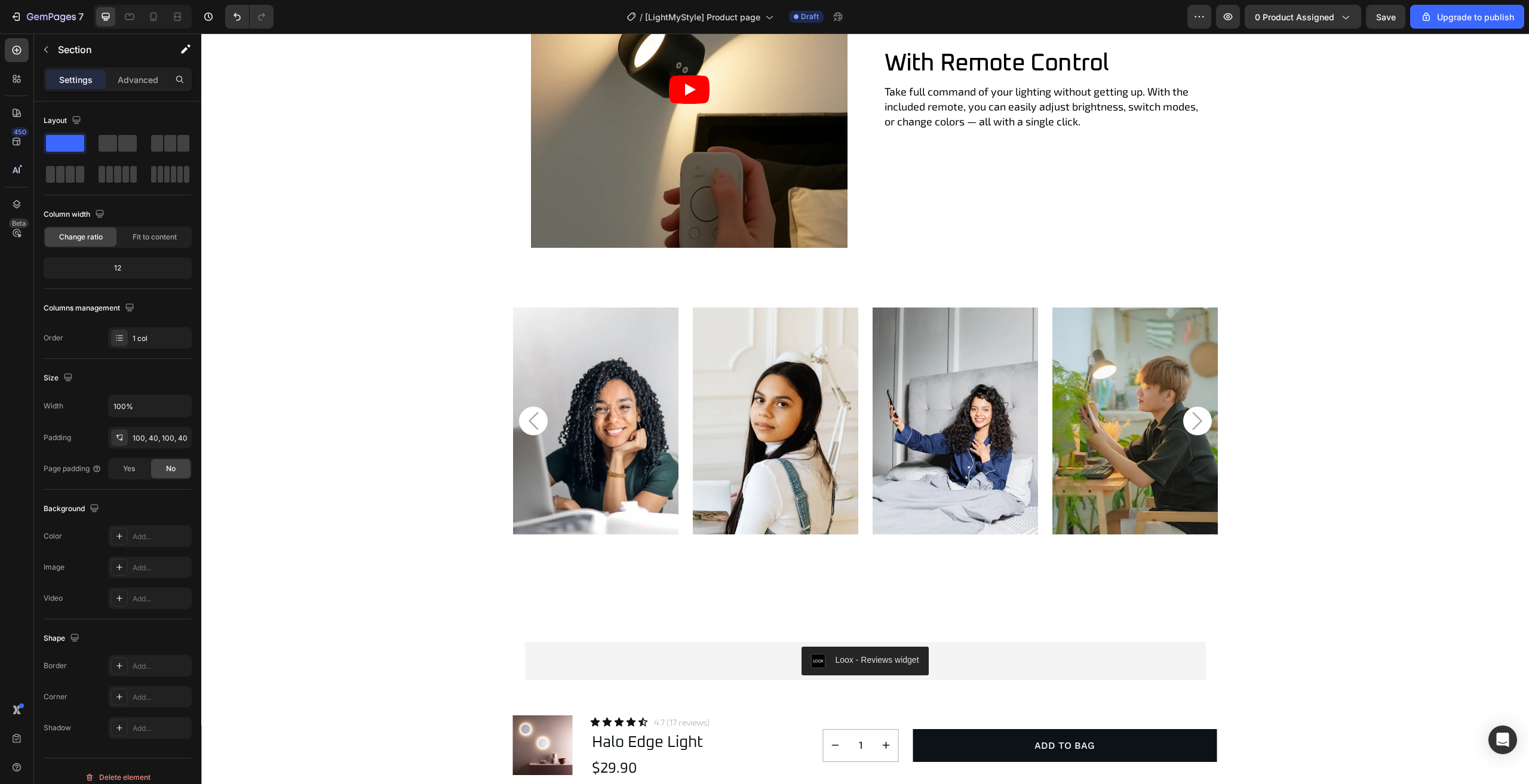
scroll to position [3321, 0]
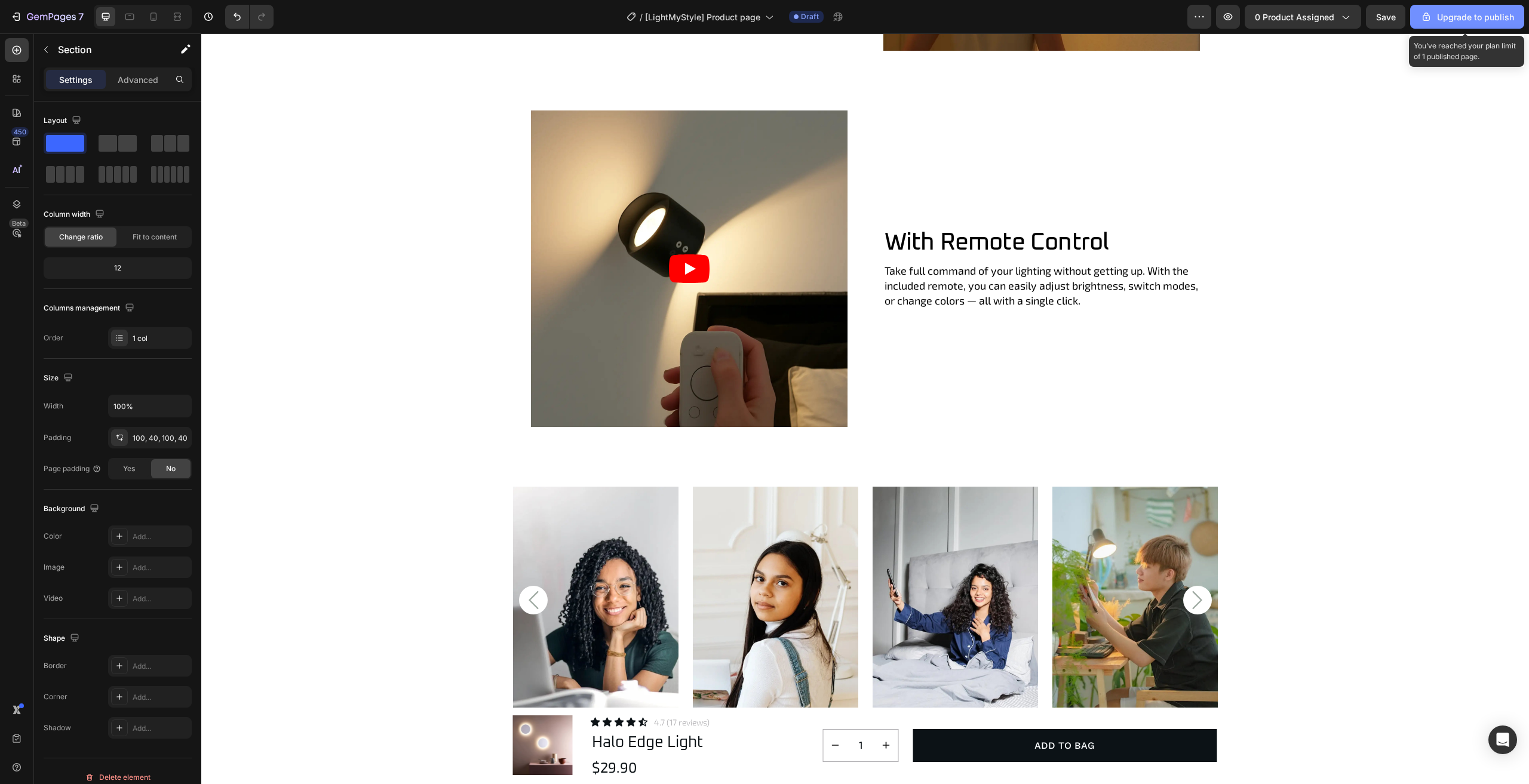
click at [1437, 17] on div "Upgrade to publish" at bounding box center [1467, 17] width 94 height 13
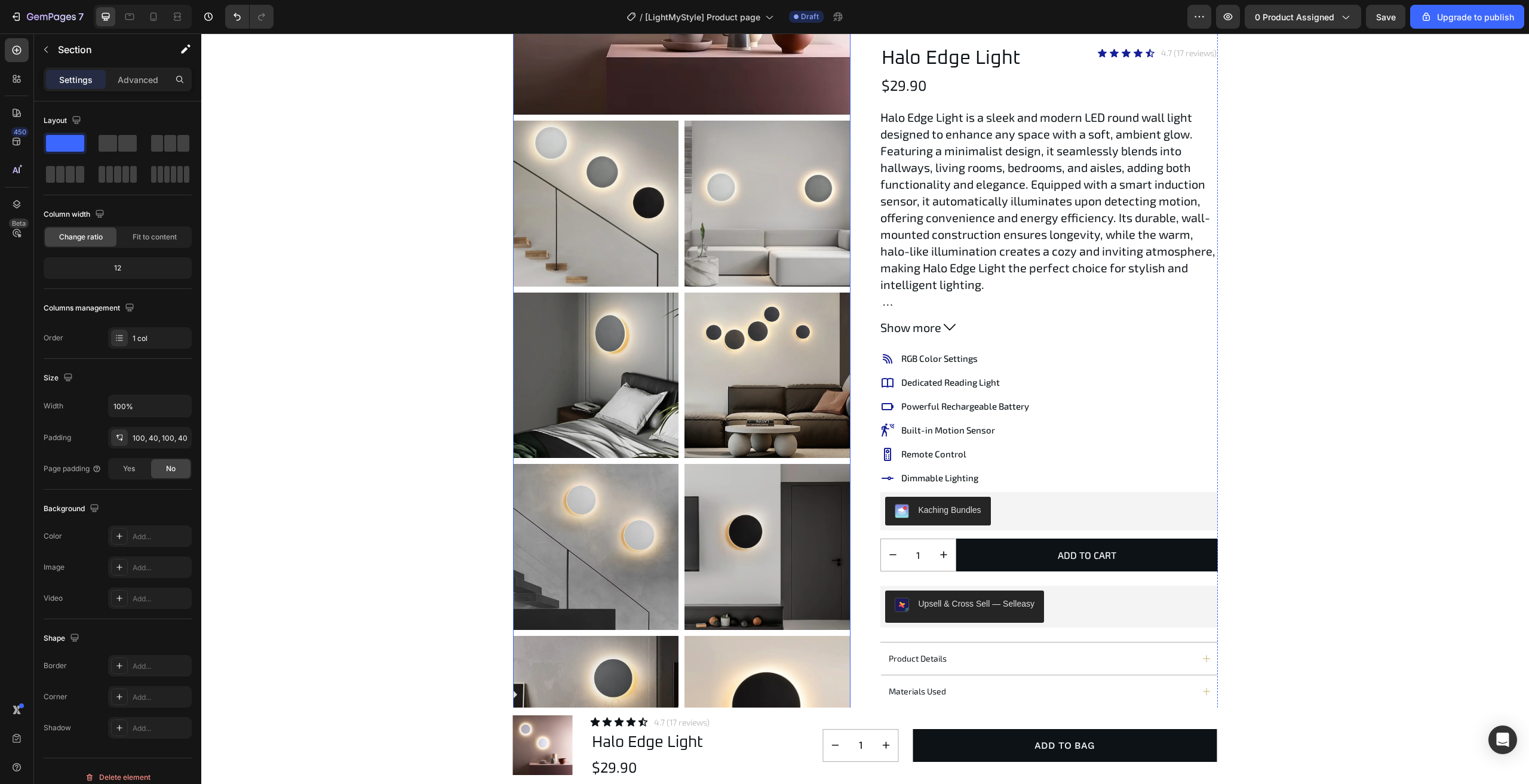
scroll to position [358, 0]
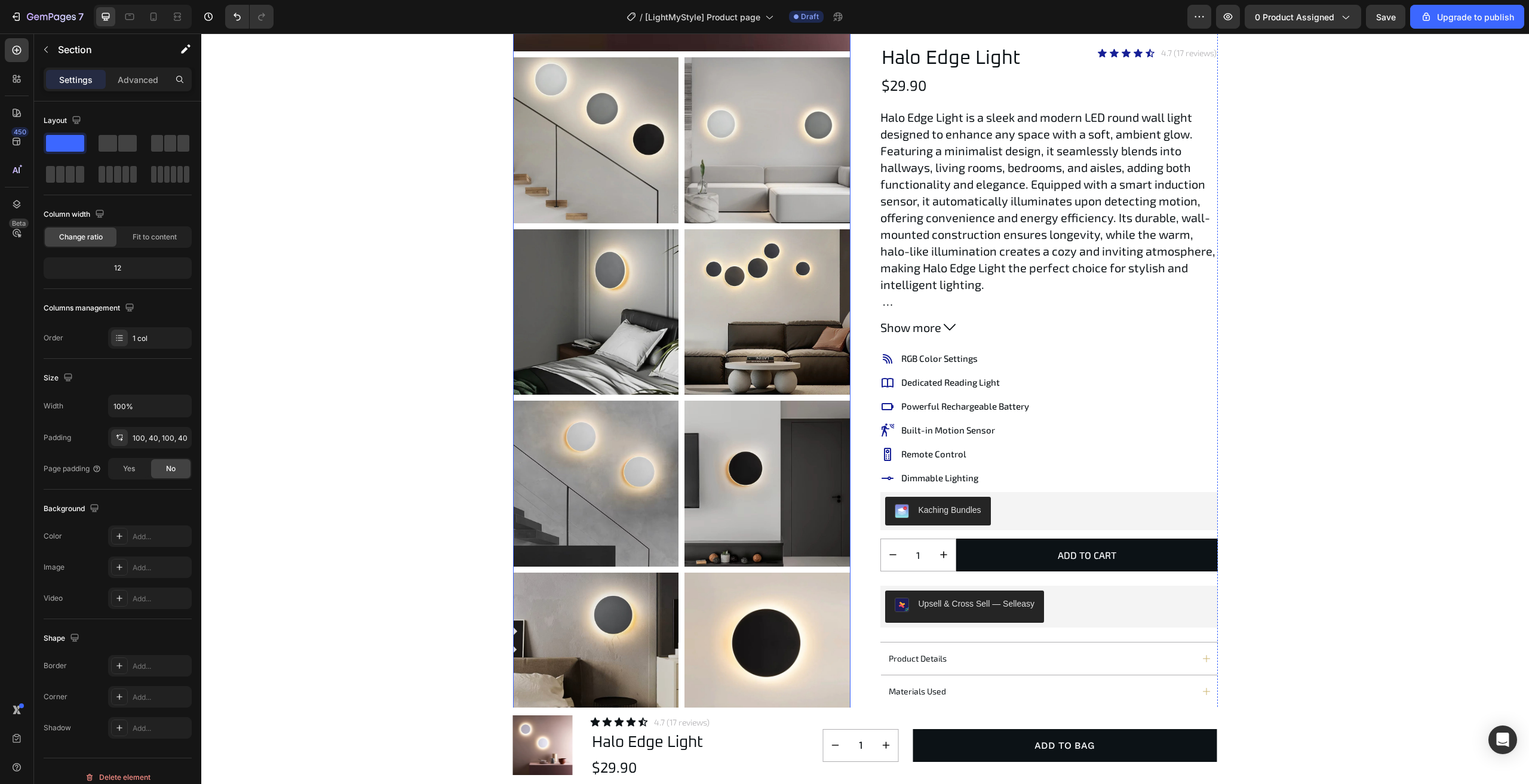
click at [770, 308] on icon at bounding box center [767, 312] width 14 height 14
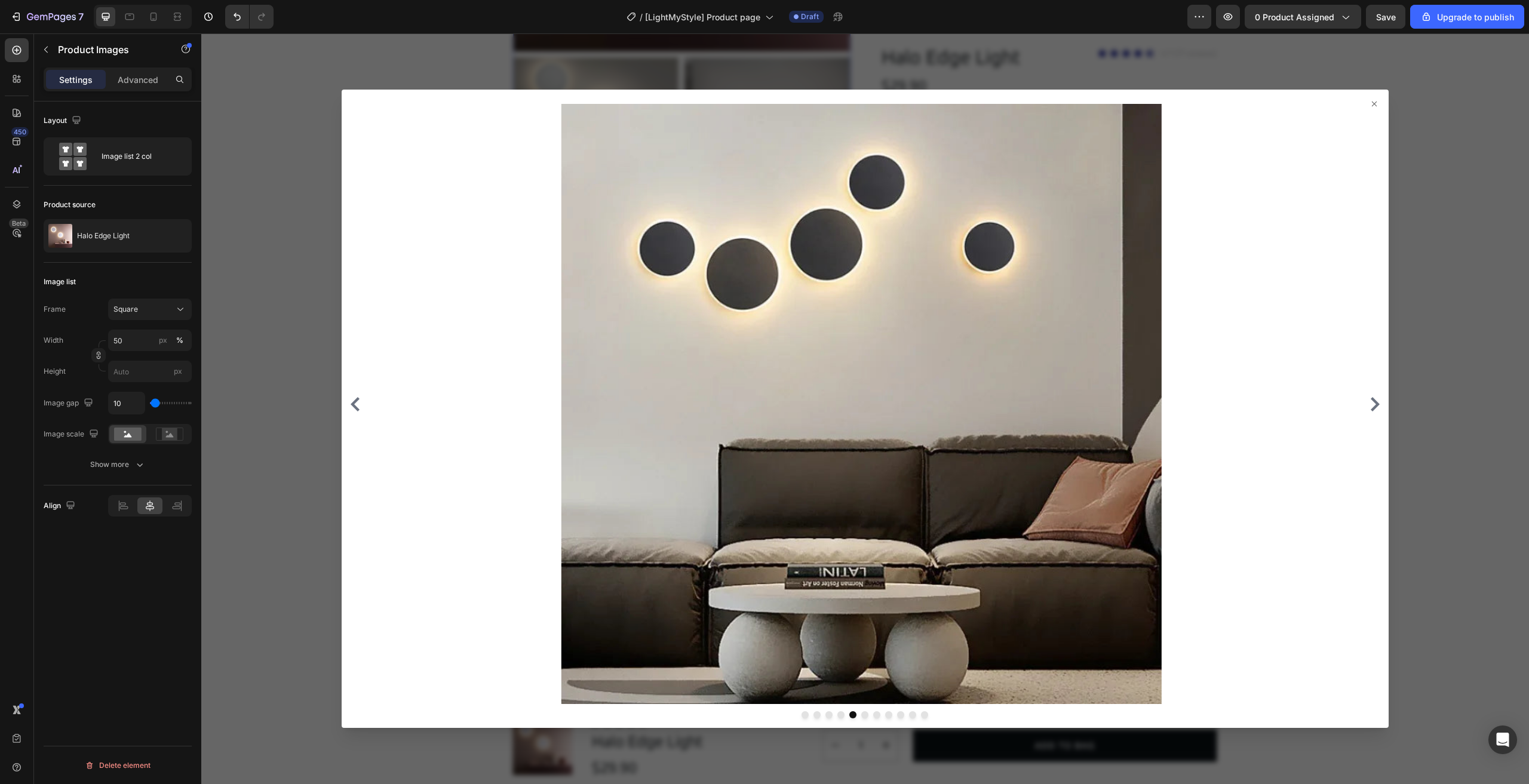
click at [285, 536] on div at bounding box center [865, 409] width 1328 height 751
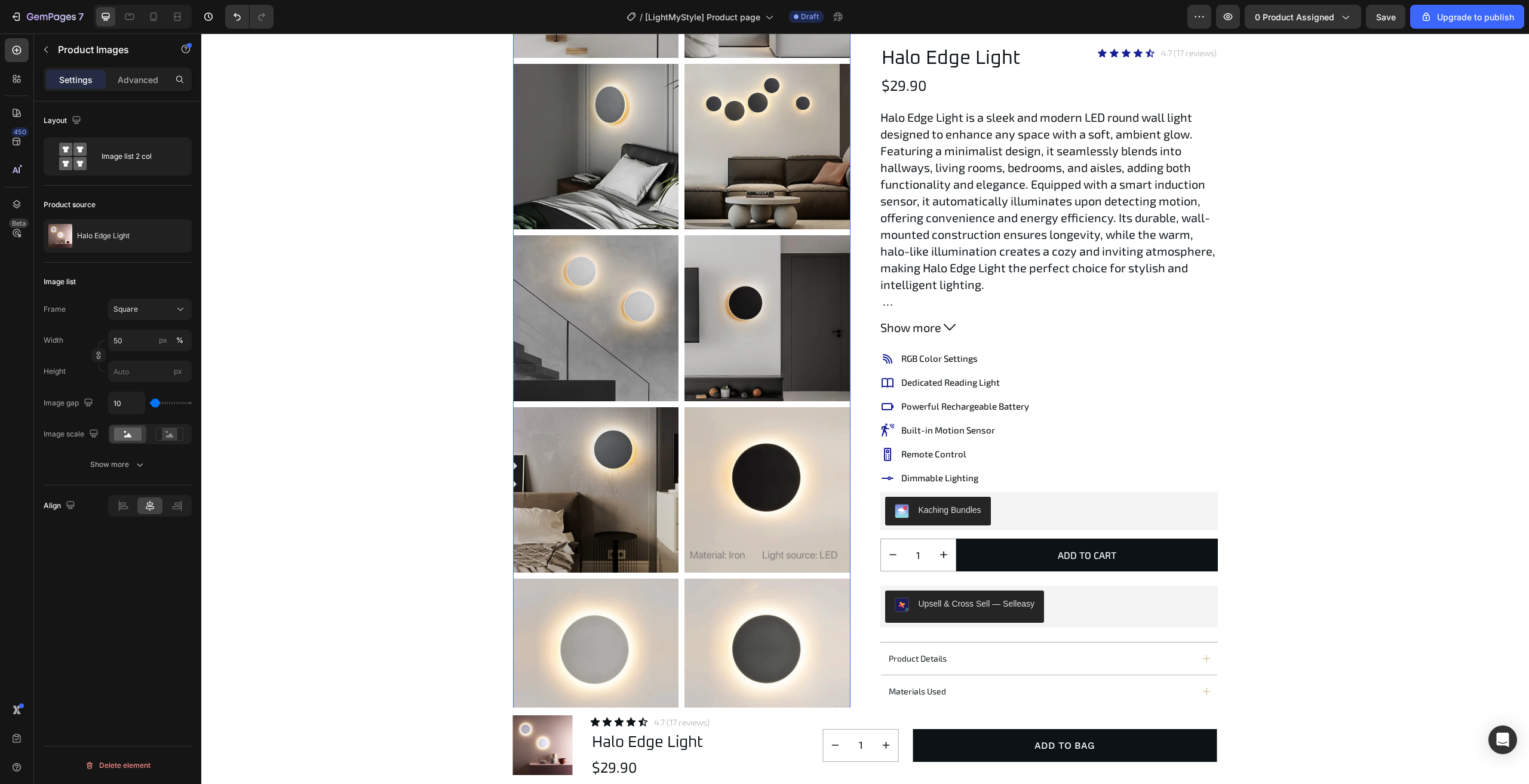
scroll to position [836, 0]
